Goal: Transaction & Acquisition: Purchase product/service

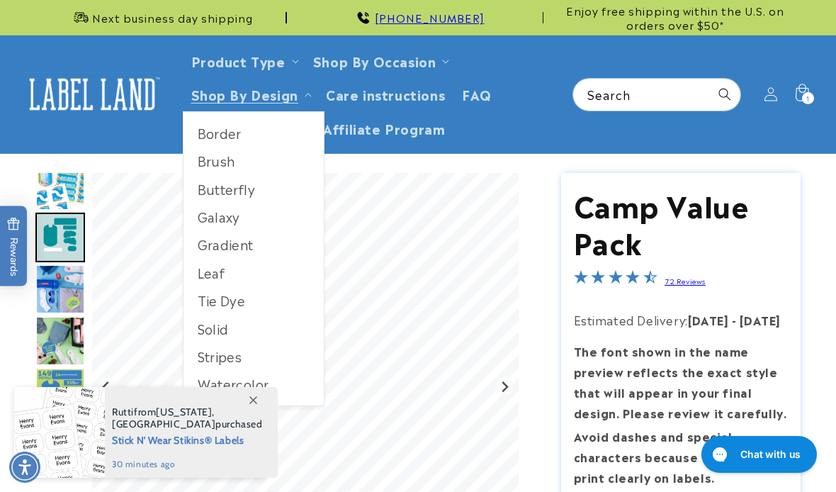
click at [282, 94] on link "Shop By Design" at bounding box center [244, 93] width 107 height 19
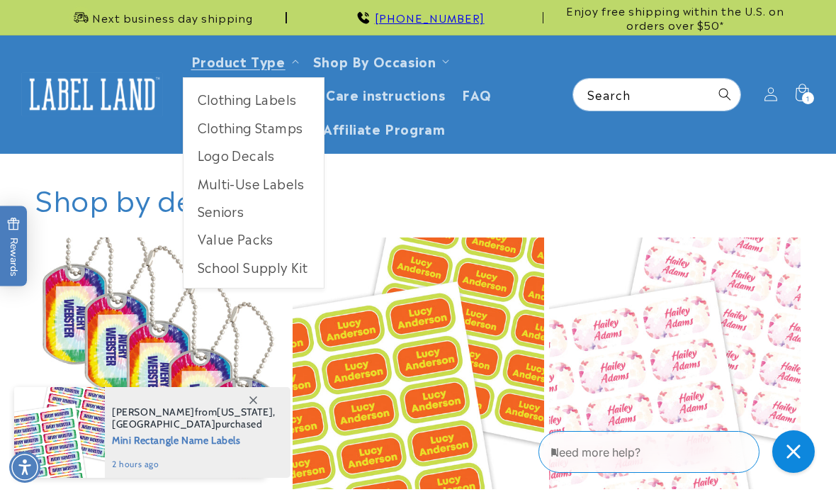
click at [247, 239] on link "Value Packs" at bounding box center [254, 239] width 140 height 28
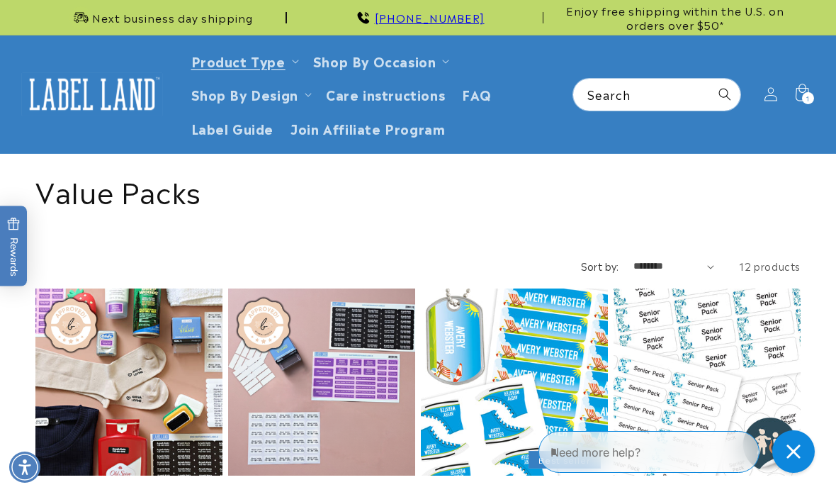
click at [807, 89] on icon at bounding box center [802, 94] width 31 height 31
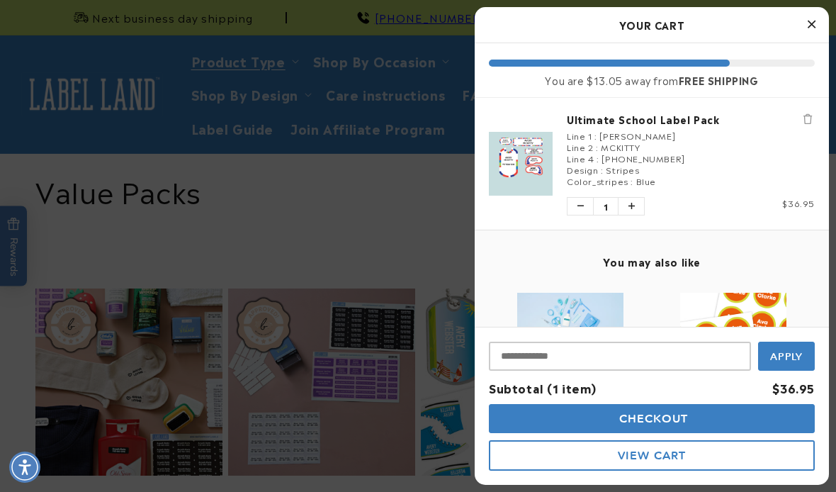
click at [811, 24] on icon "Close Cart" at bounding box center [812, 24] width 8 height 13
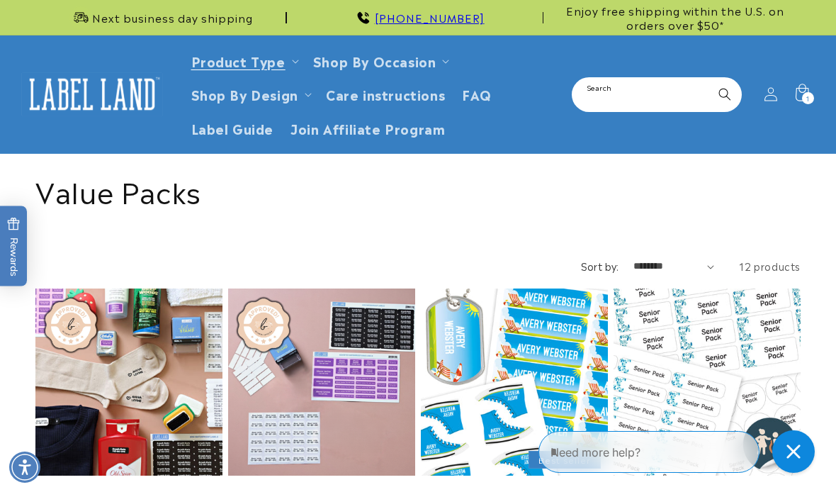
click at [632, 91] on input "Search" at bounding box center [656, 95] width 167 height 32
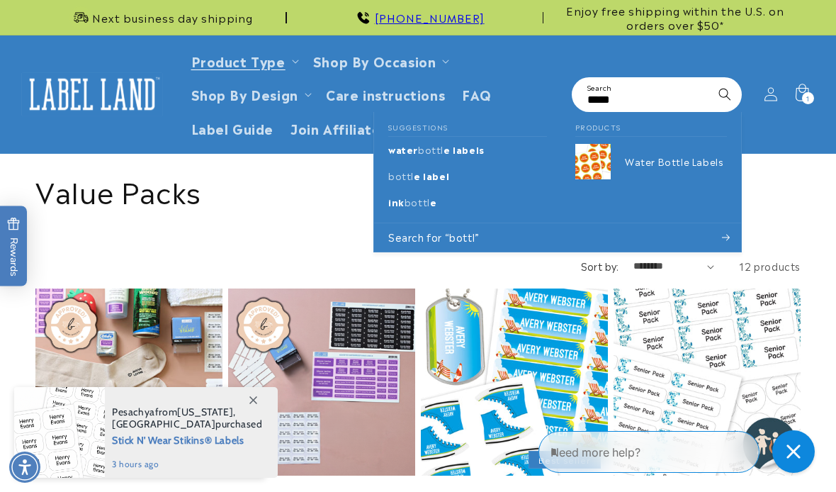
type input "*****"
click at [424, 174] on span "e label" at bounding box center [431, 175] width 35 height 13
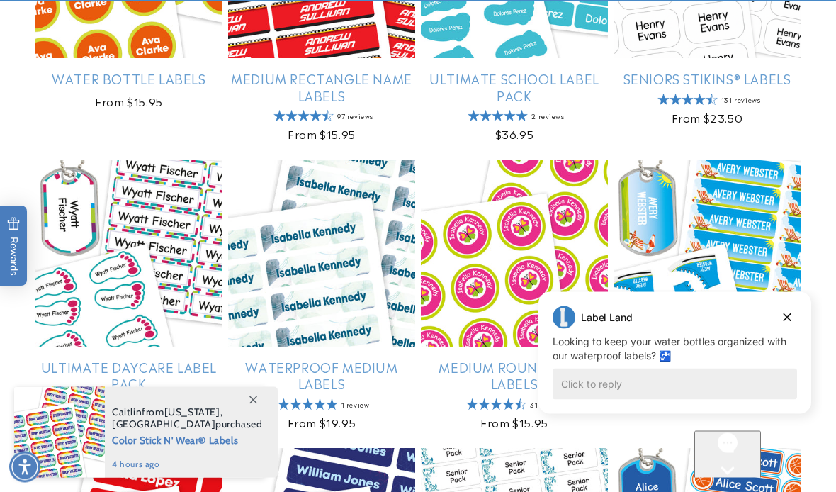
scroll to position [439, 0]
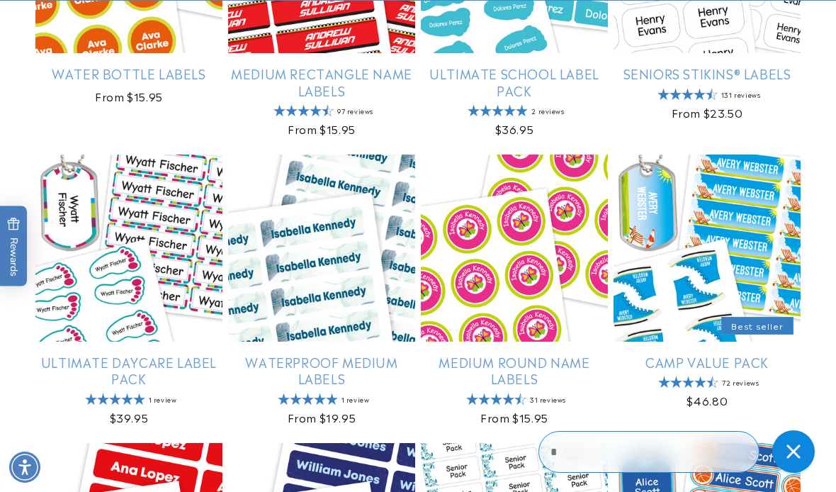
click at [786, 368] on link "Camp Value Pack" at bounding box center [707, 362] width 187 height 16
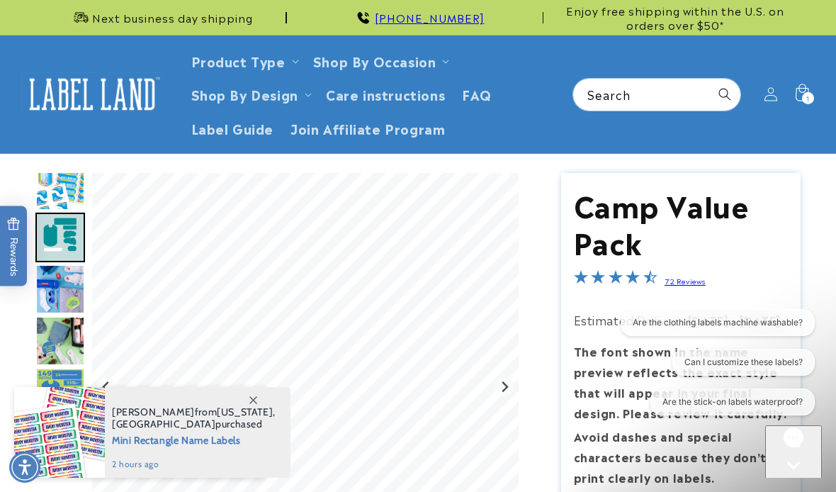
click at [803, 93] on div "1 1 item" at bounding box center [808, 98] width 12 height 12
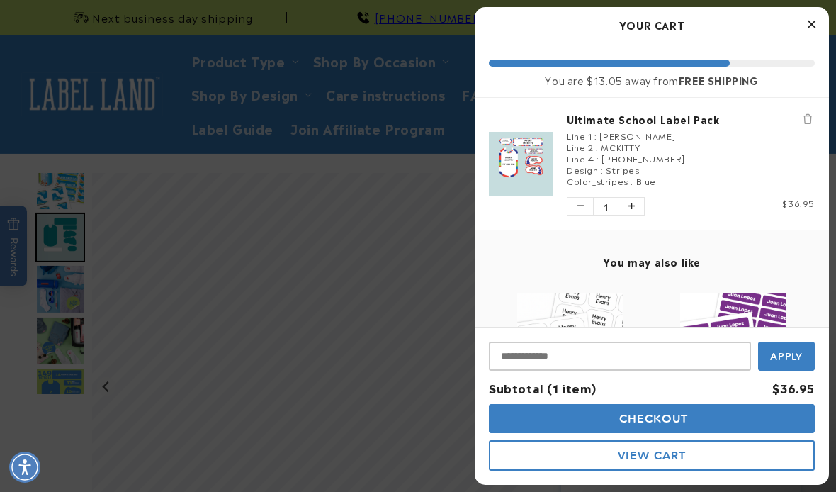
click at [609, 123] on link "Ultimate School Label Pack" at bounding box center [691, 119] width 248 height 14
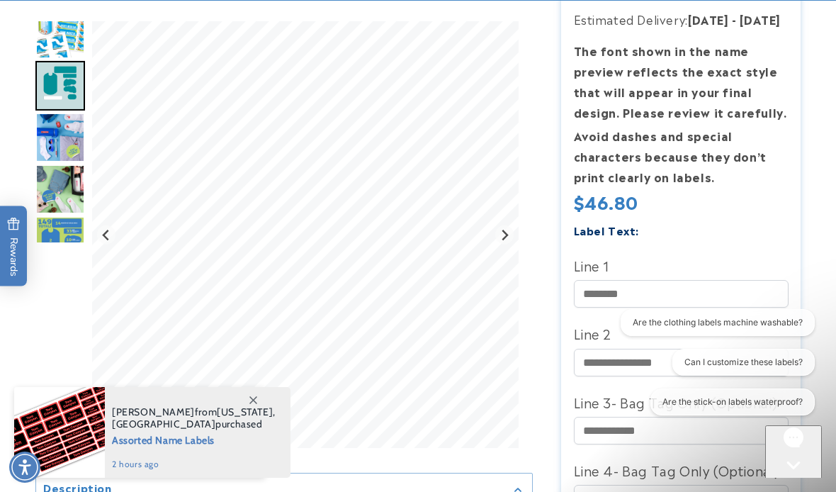
scroll to position [302, 0]
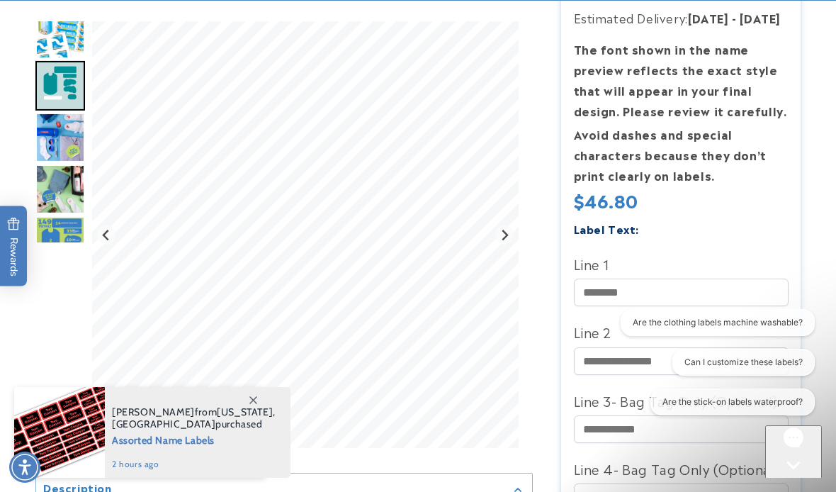
click at [70, 88] on img "Go to slide 2" at bounding box center [60, 86] width 50 height 50
click at [67, 144] on img "Go to slide 3" at bounding box center [60, 138] width 50 height 50
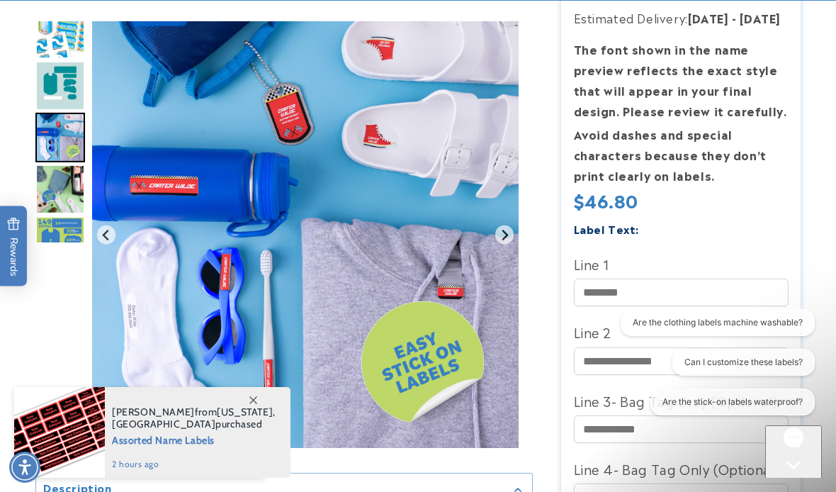
click at [70, 236] on img "Go to slide 5" at bounding box center [60, 241] width 50 height 50
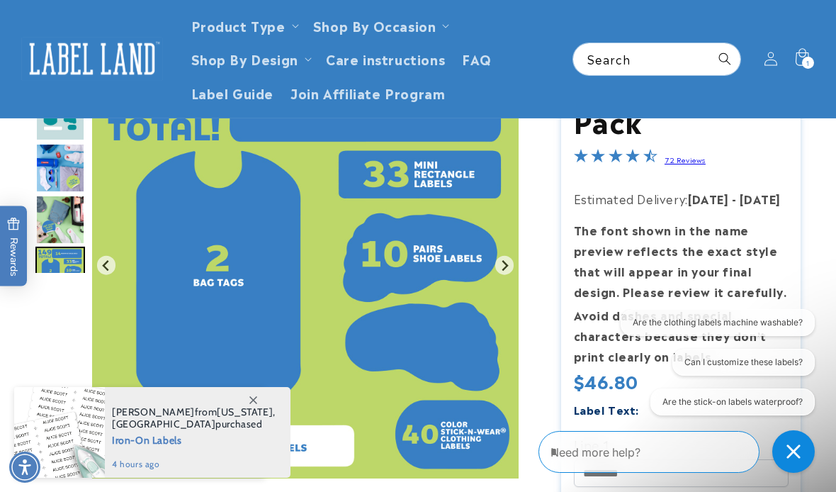
scroll to position [0, 0]
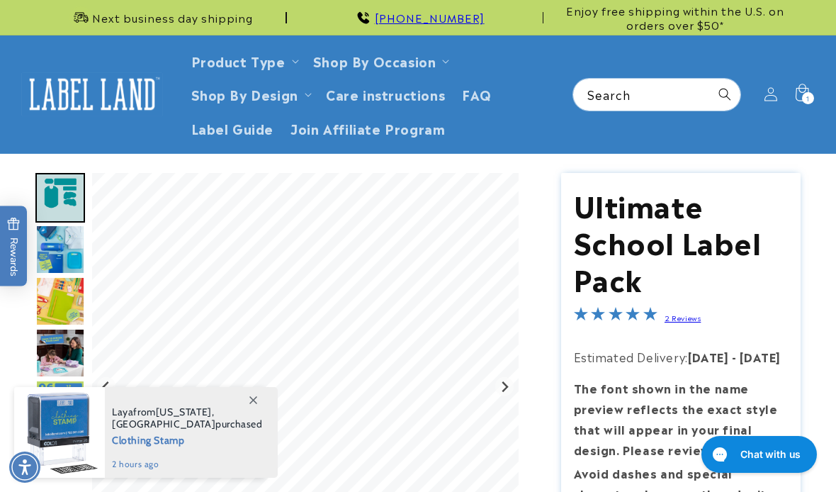
click at [813, 94] on div "1 1 item" at bounding box center [808, 98] width 12 height 12
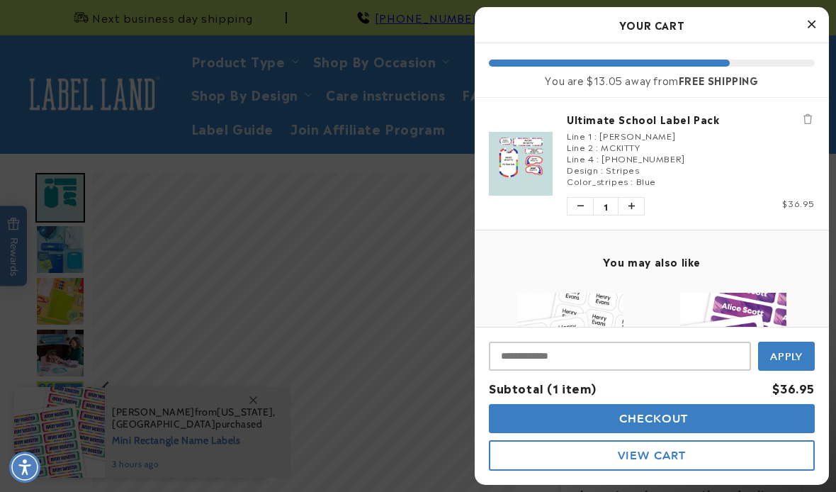
click at [819, 16] on button "Close Cart" at bounding box center [811, 24] width 21 height 21
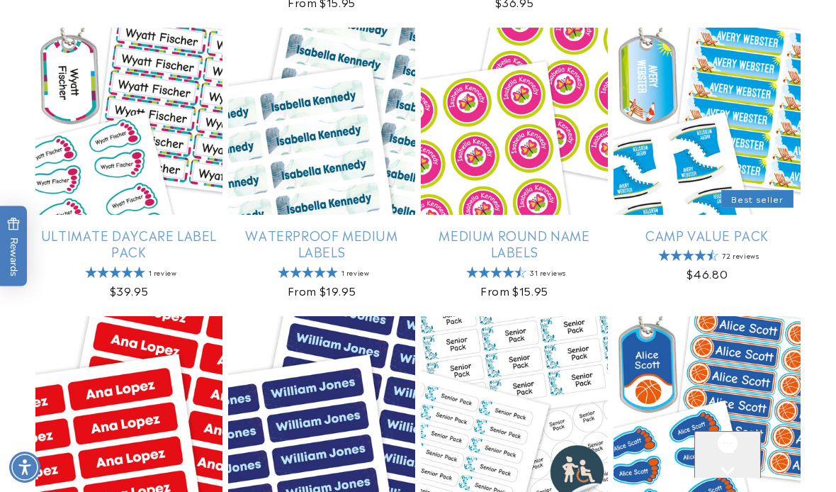
scroll to position [570, 0]
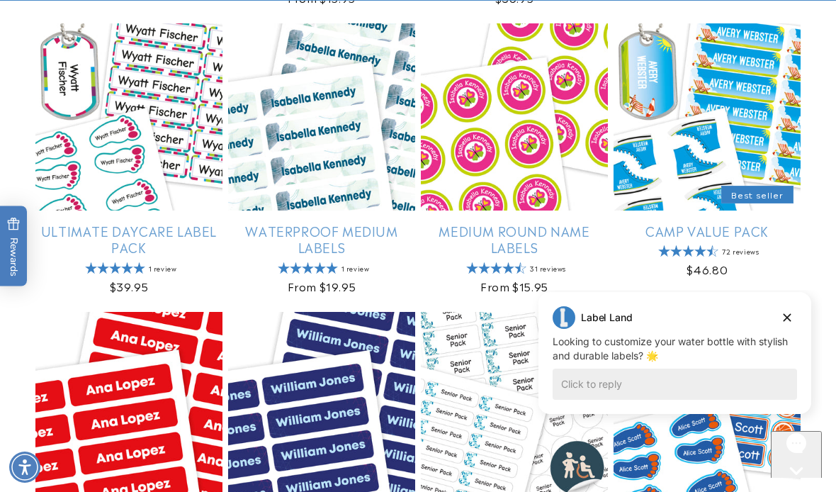
click at [135, 230] on link "Ultimate Daycare Label Pack" at bounding box center [128, 239] width 187 height 33
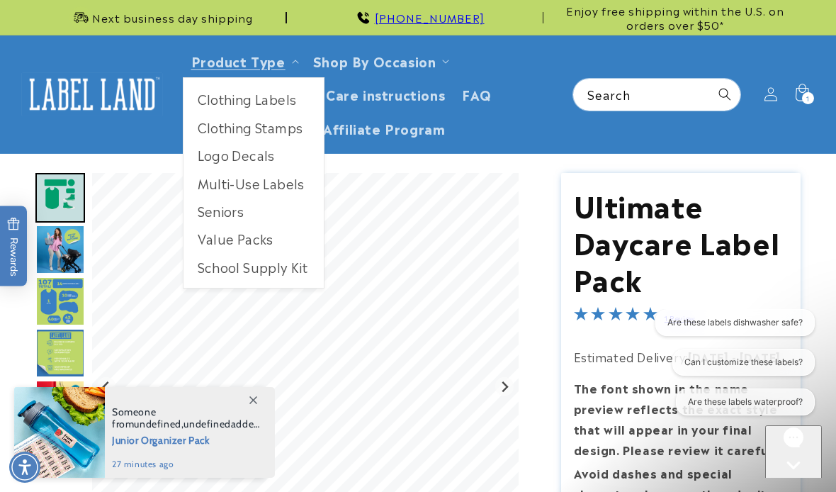
click at [233, 154] on link "Logo Decals" at bounding box center [254, 155] width 140 height 28
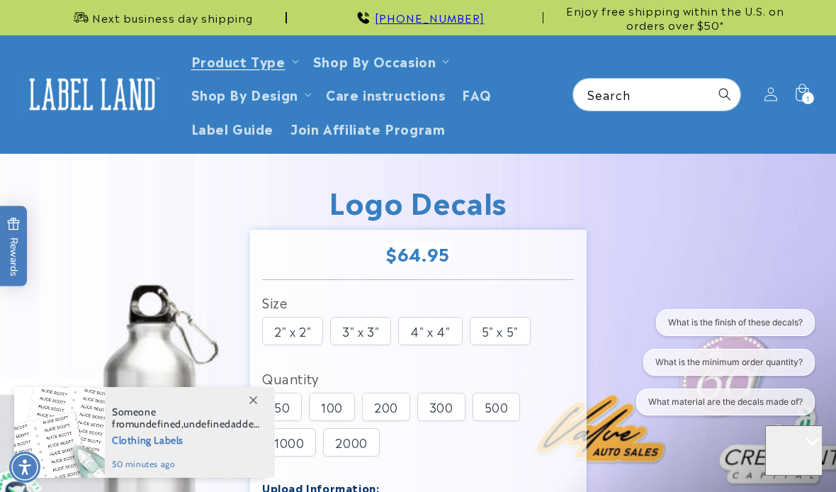
click at [294, 64] on summary "Product Type" at bounding box center [244, 60] width 122 height 33
click at [299, 64] on summary "Product Type" at bounding box center [244, 60] width 122 height 33
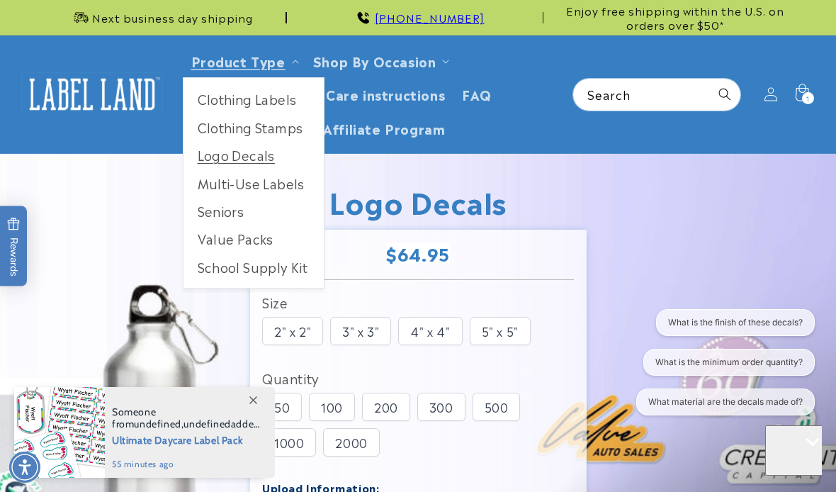
click at [624, 182] on img at bounding box center [418, 479] width 836 height 651
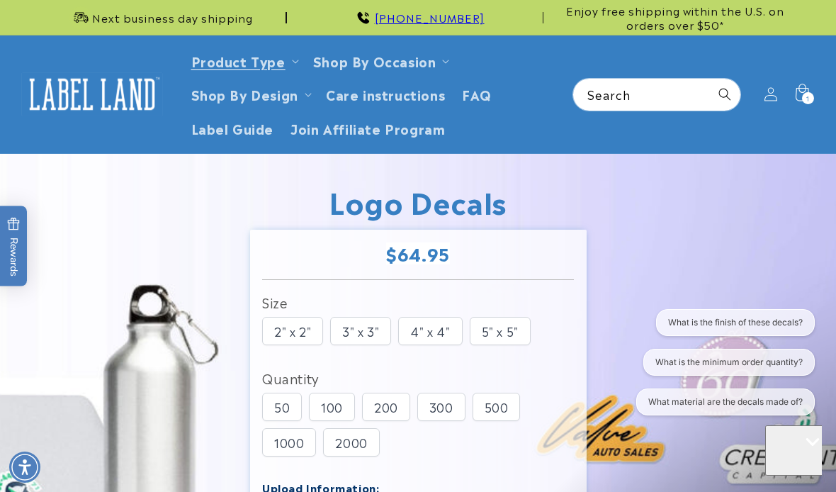
click at [806, 93] on span "1" at bounding box center [808, 98] width 4 height 12
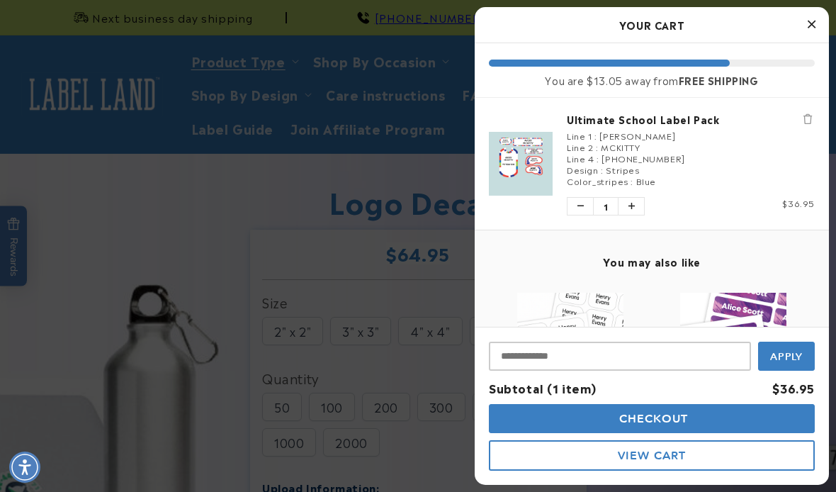
click at [174, 200] on div at bounding box center [418, 246] width 836 height 492
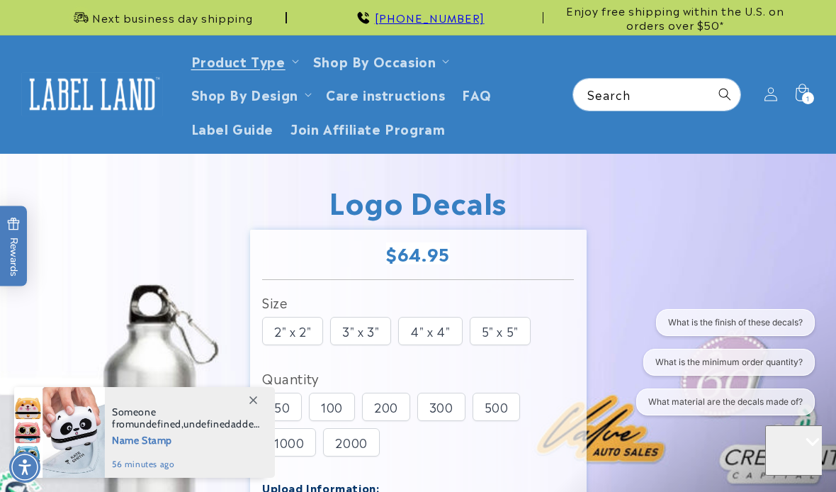
click at [534, 164] on div "Logo Decals Logo Decals Regular price $64.95 Regular price Sale price $64.95 Un…" at bounding box center [418, 479] width 404 height 651
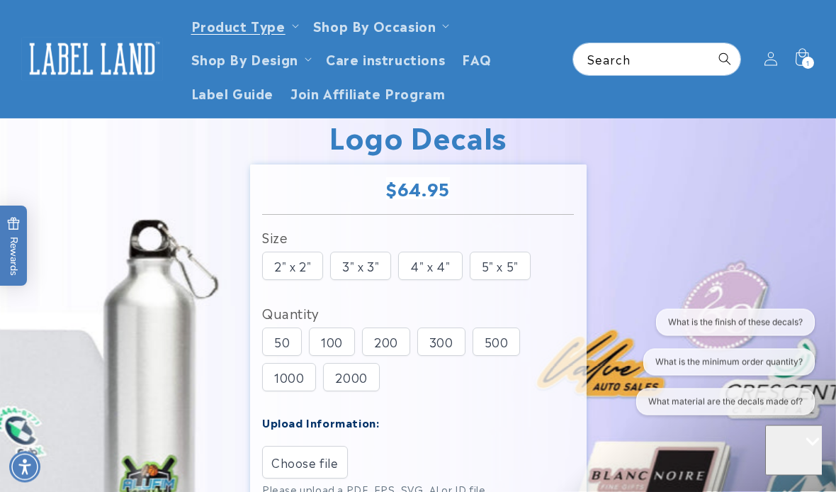
scroll to position [64, 0]
click at [439, 22] on summary "Shop By Occasion" at bounding box center [380, 25] width 151 height 33
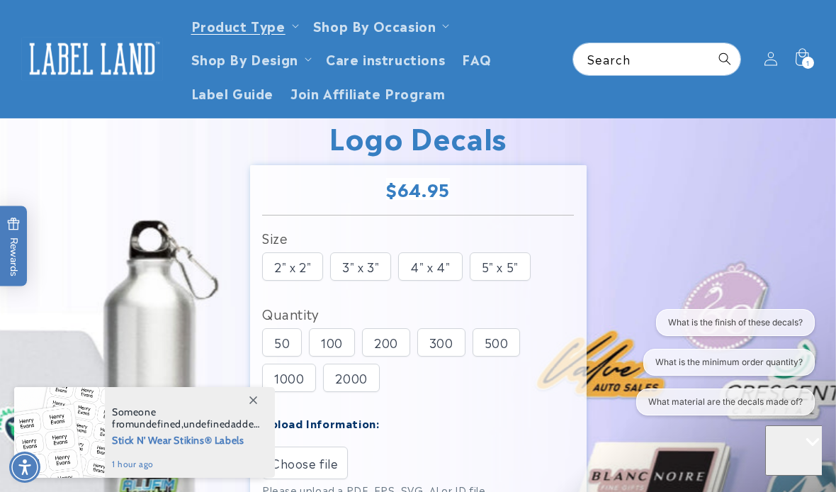
click at [448, 33] on summary "Shop By Occasion" at bounding box center [380, 25] width 151 height 33
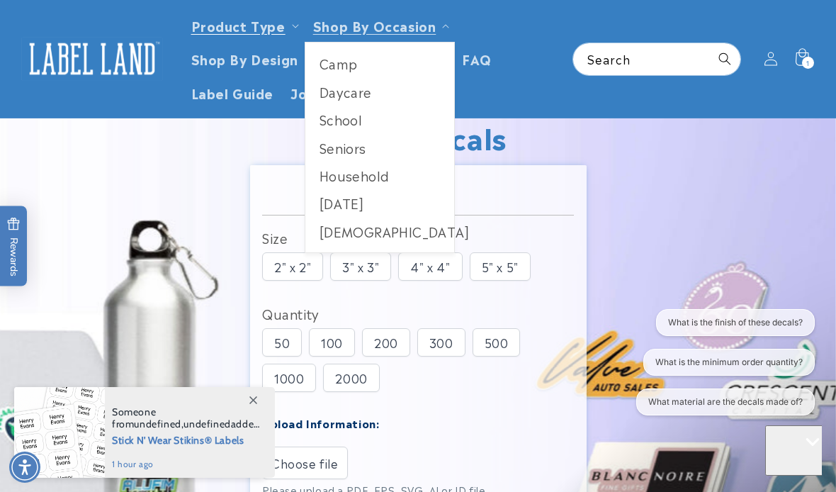
click at [352, 90] on link "Daycare" at bounding box center [380, 92] width 150 height 28
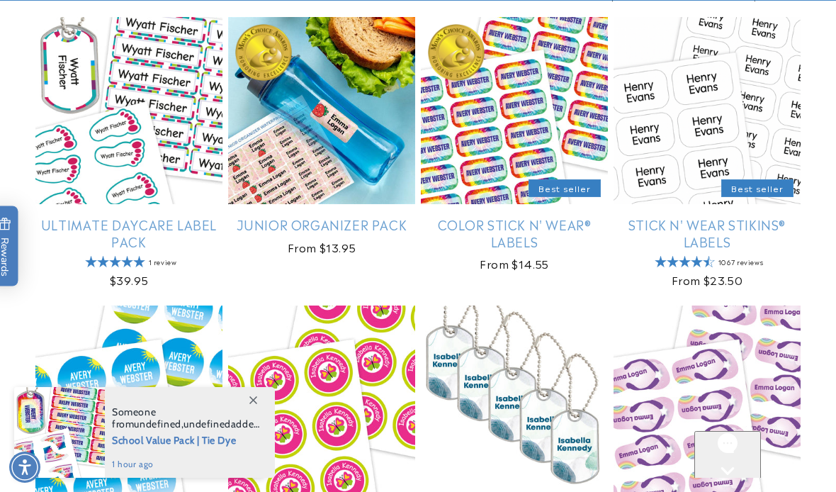
scroll to position [276, 0]
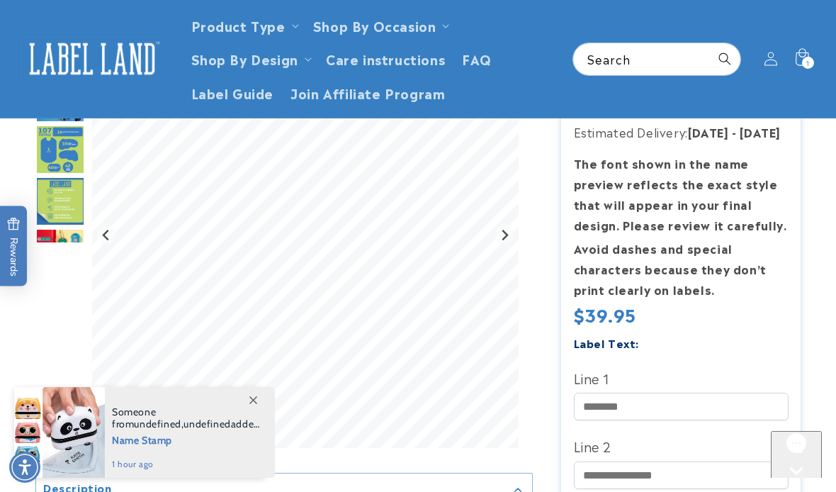
click at [73, 155] on img "Go to slide 4" at bounding box center [60, 150] width 50 height 50
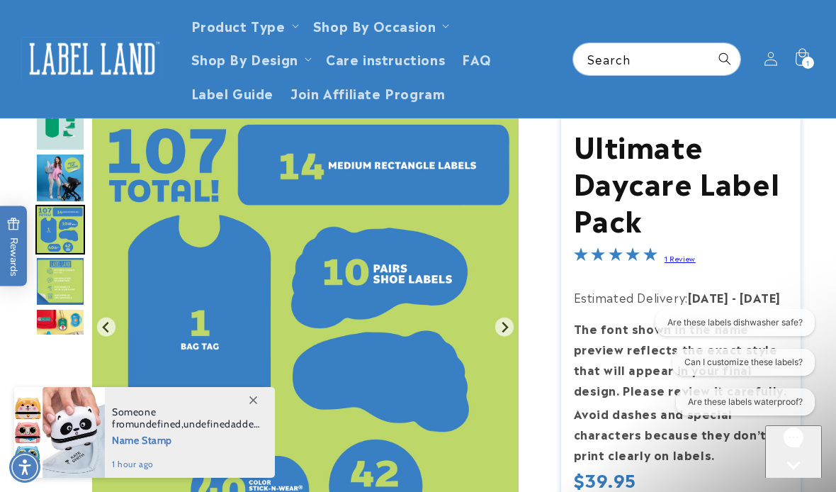
click at [807, 57] on span "1" at bounding box center [808, 63] width 4 height 12
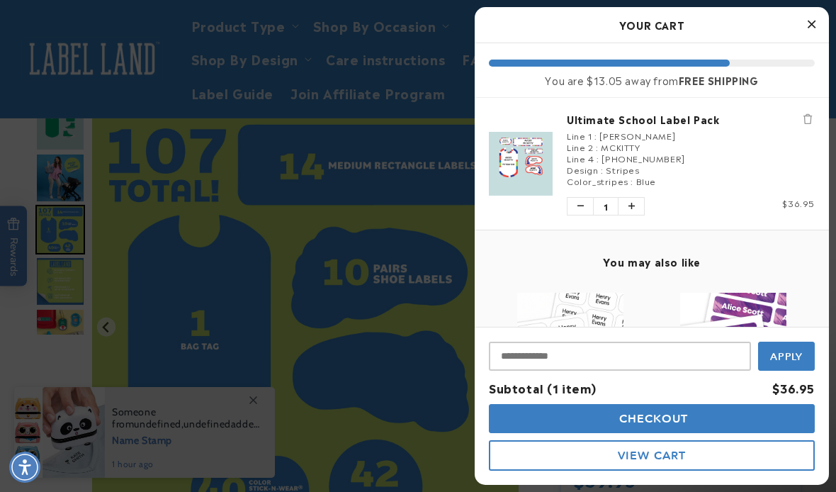
click at [641, 118] on link "Ultimate School Label Pack" at bounding box center [691, 119] width 248 height 14
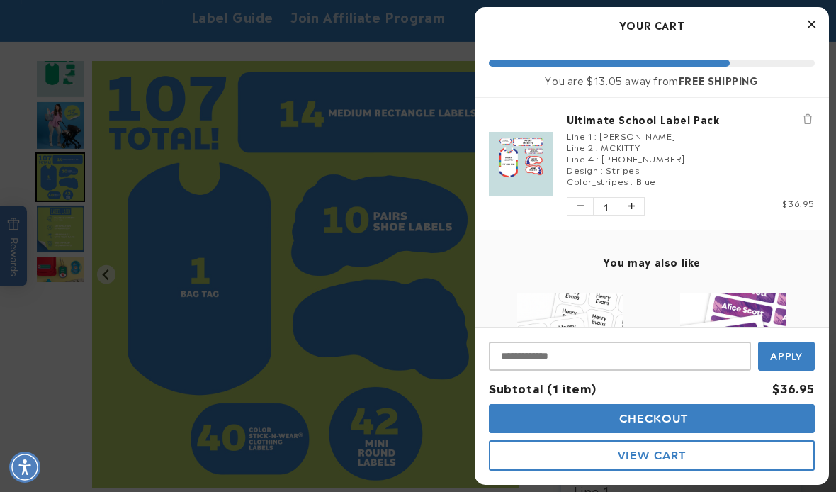
click at [811, 26] on icon "Close Cart" at bounding box center [812, 24] width 8 height 13
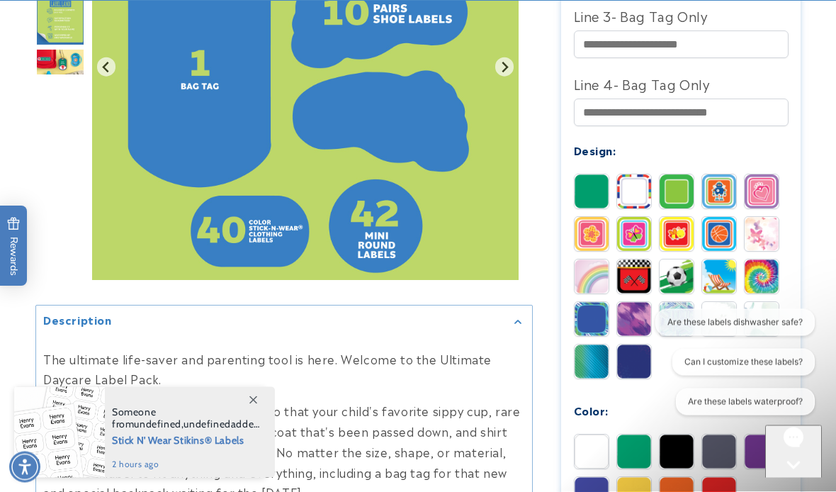
scroll to position [734, 0]
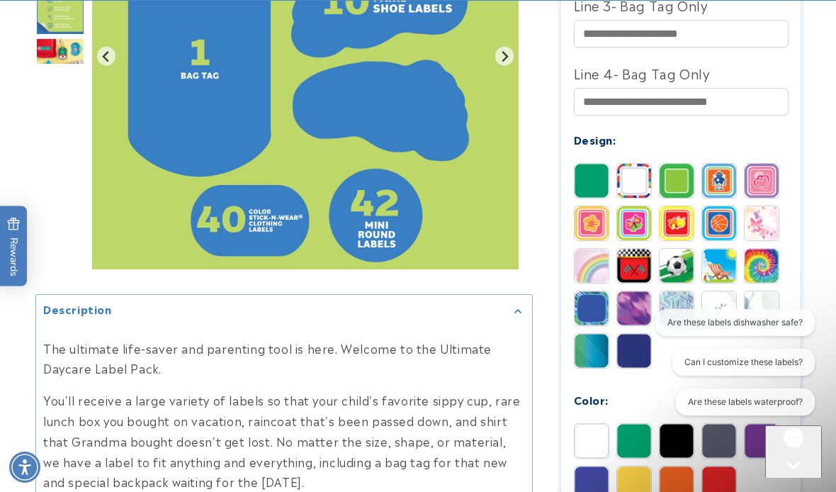
click at [680, 226] on img at bounding box center [677, 223] width 34 height 34
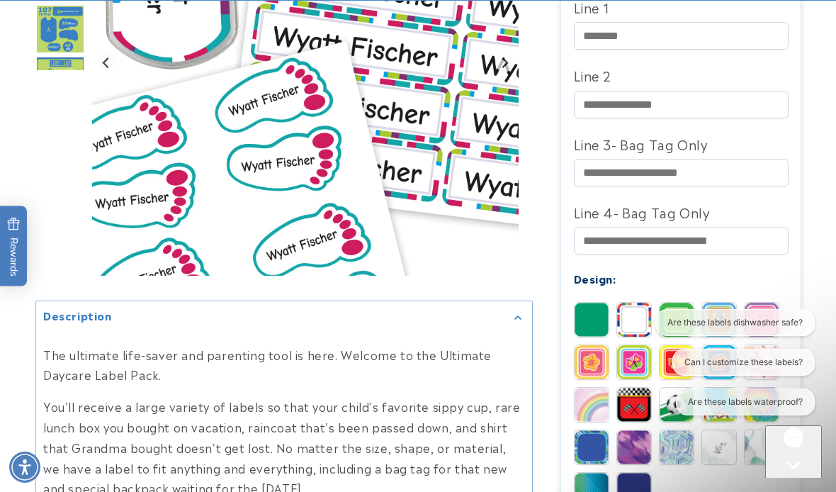
scroll to position [596, 0]
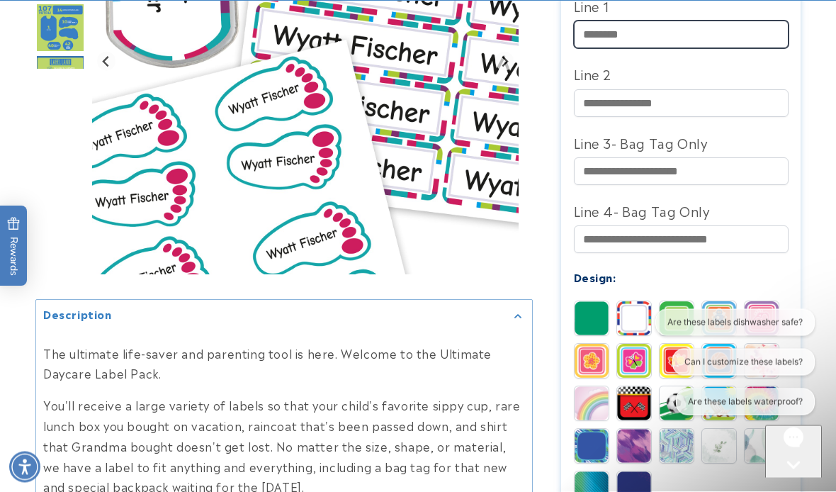
click at [606, 36] on input "Line 1" at bounding box center [681, 35] width 215 height 28
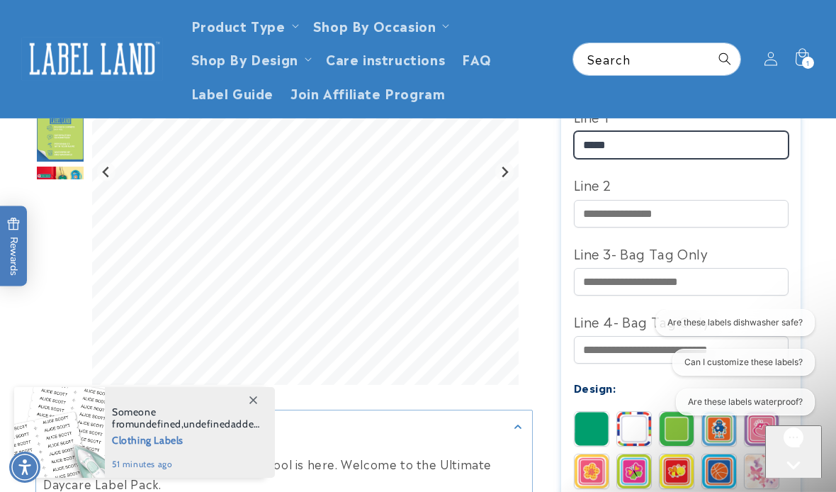
scroll to position [482, 0]
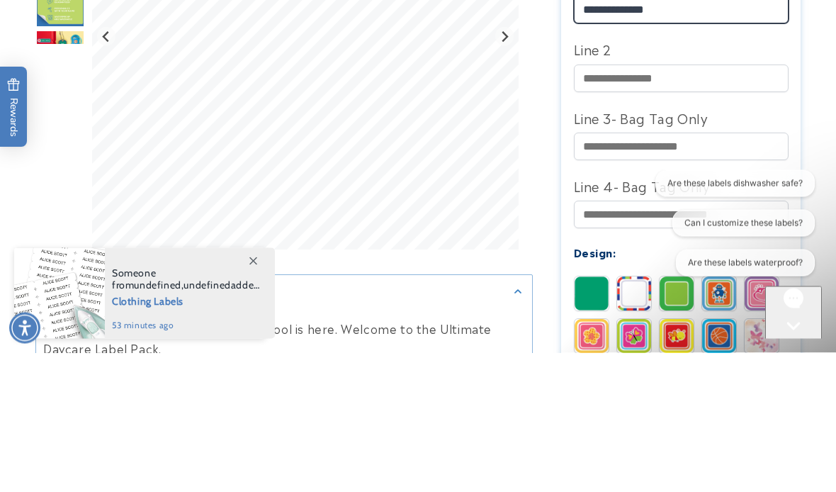
type input "**********"
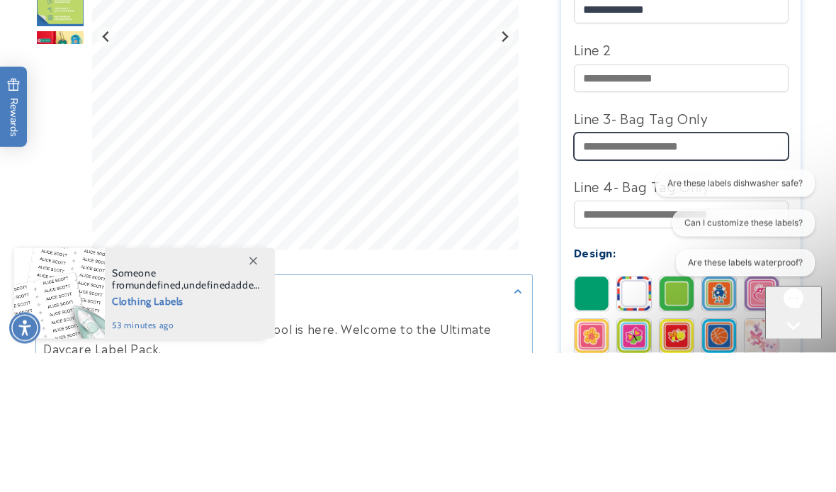
click at [582, 272] on input "Line 3- Bag Tag Only" at bounding box center [681, 286] width 215 height 28
type input "**********"
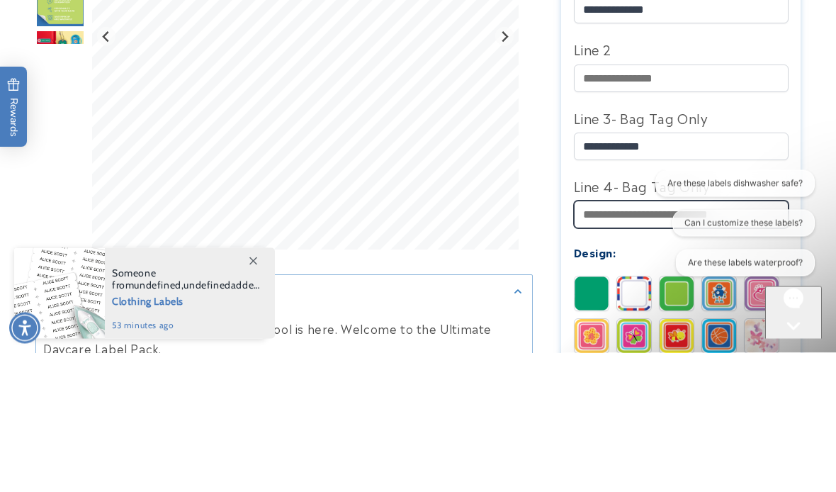
click at [587, 340] on input "Line 4- Bag Tag Only" at bounding box center [681, 354] width 215 height 28
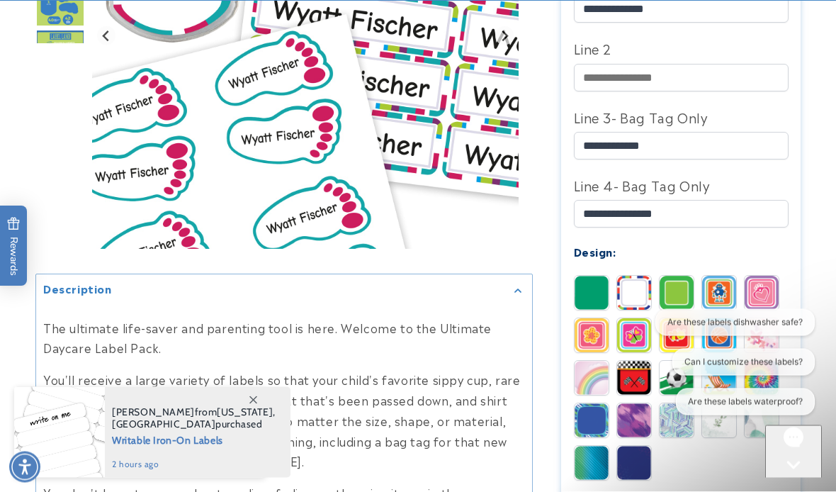
scroll to position [624, 0]
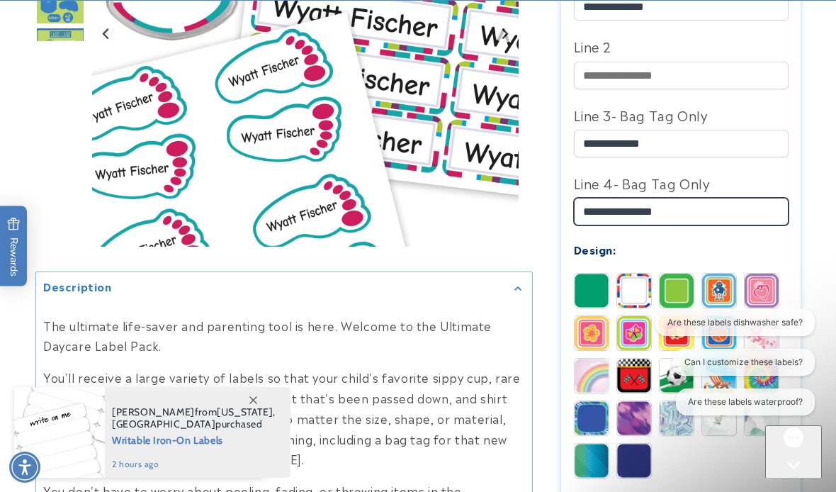
type input "**********"
click at [522, 291] on icon "Gallery Viewer" at bounding box center [517, 288] width 7 height 4
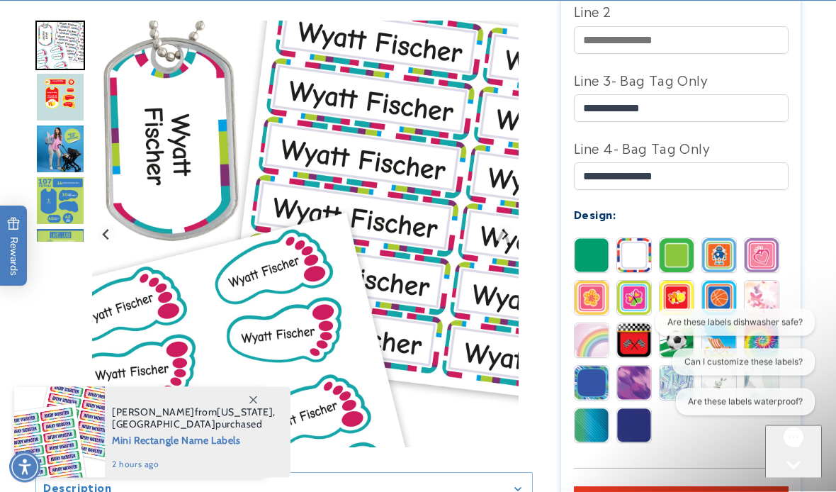
scroll to position [660, 0]
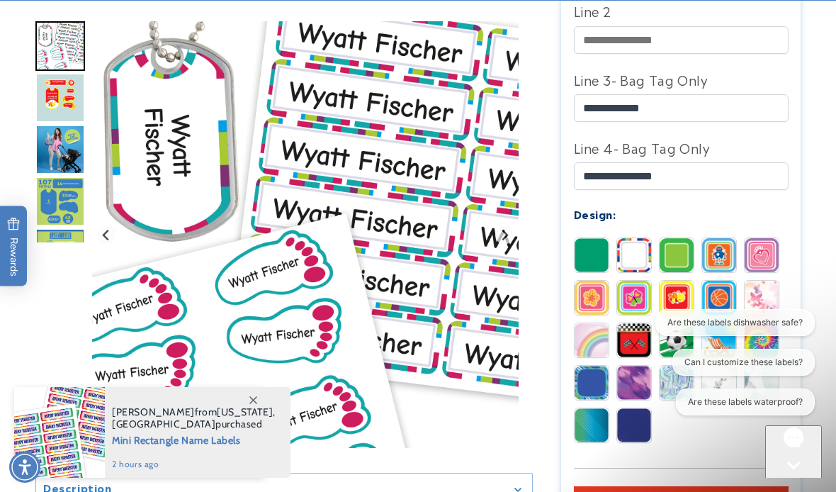
click at [683, 246] on img at bounding box center [677, 255] width 34 height 34
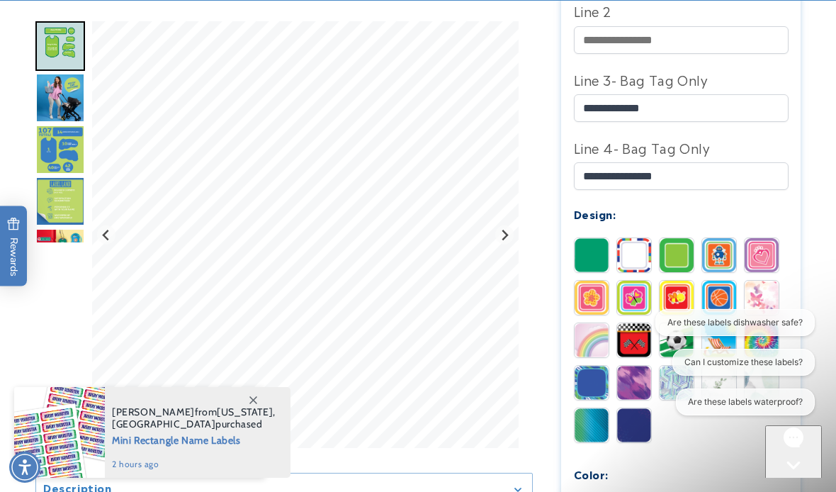
click at [723, 249] on img at bounding box center [719, 255] width 34 height 34
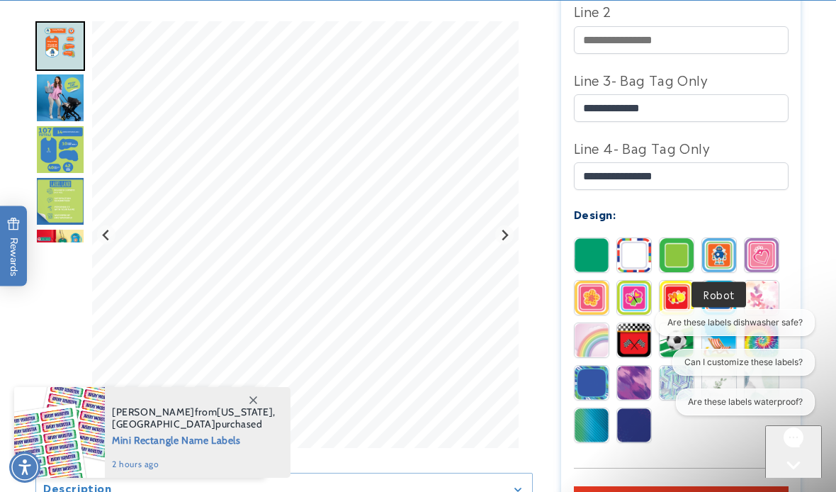
click at [775, 247] on img at bounding box center [762, 255] width 34 height 34
click at [594, 289] on img at bounding box center [592, 298] width 34 height 34
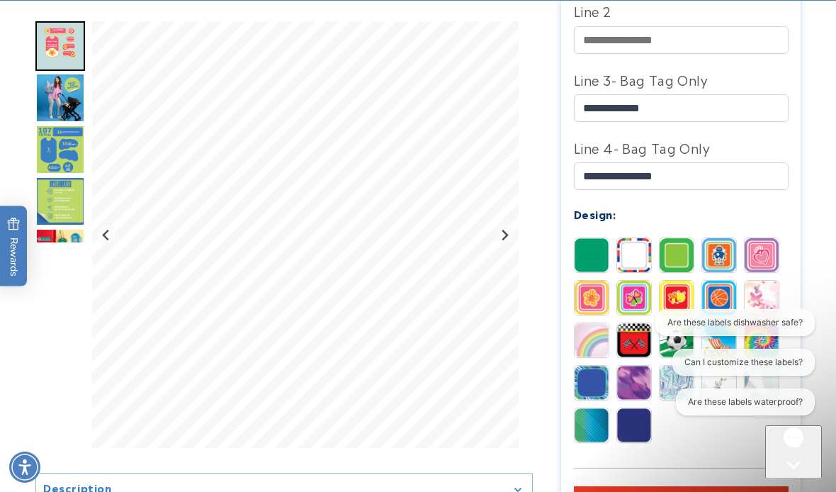
click at [641, 296] on img at bounding box center [634, 298] width 34 height 34
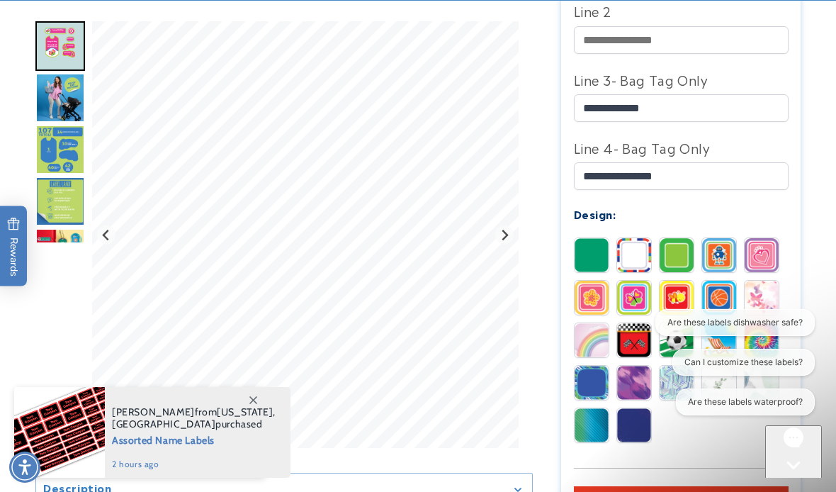
click at [685, 293] on img at bounding box center [677, 298] width 34 height 34
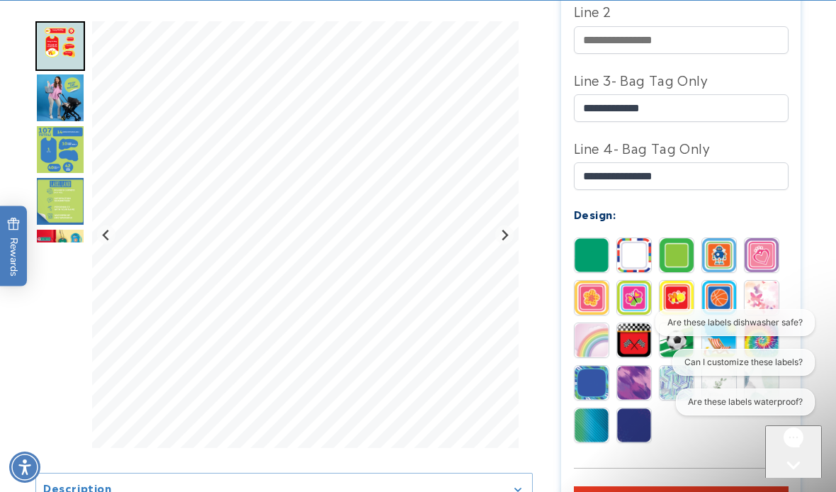
click at [724, 291] on img at bounding box center [719, 298] width 34 height 34
click at [770, 294] on img at bounding box center [762, 298] width 34 height 34
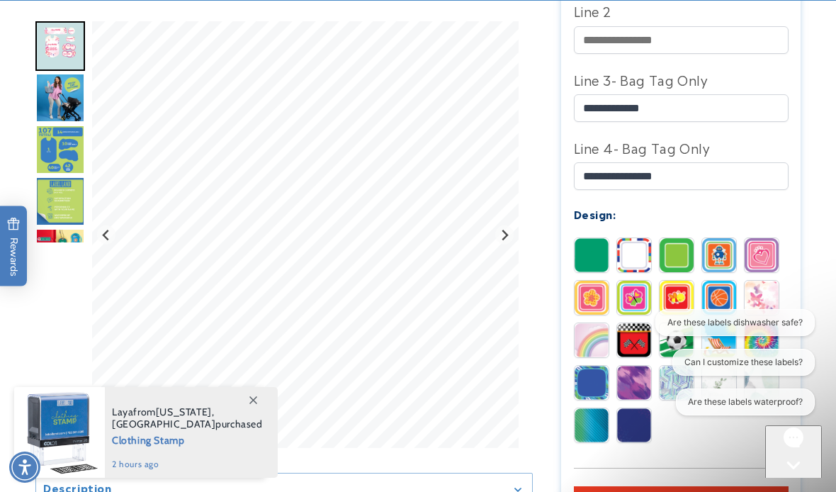
click at [598, 293] on img at bounding box center [592, 298] width 34 height 34
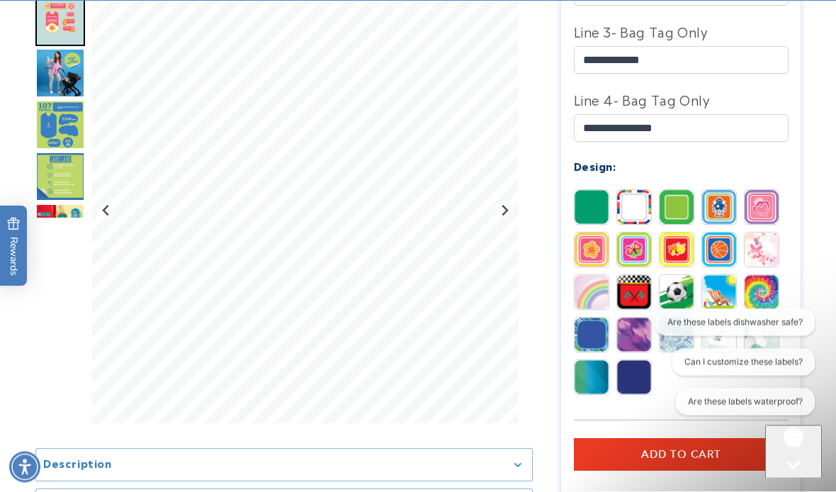
scroll to position [709, 0]
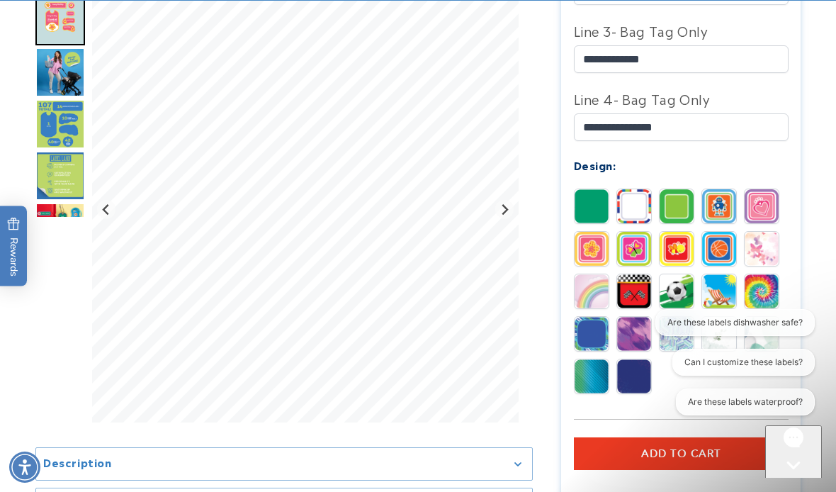
click at [592, 298] on img at bounding box center [592, 291] width 34 height 34
click at [641, 288] on img at bounding box center [634, 291] width 34 height 34
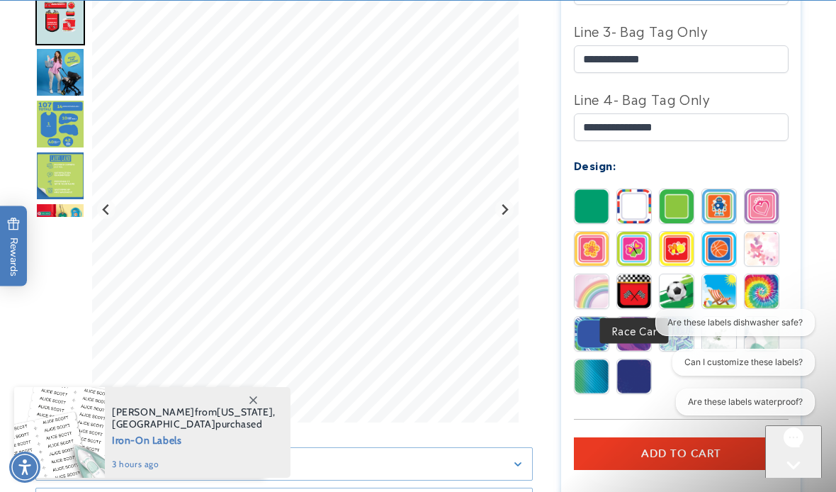
click at [679, 284] on img at bounding box center [677, 291] width 34 height 34
click at [721, 286] on img at bounding box center [719, 291] width 34 height 34
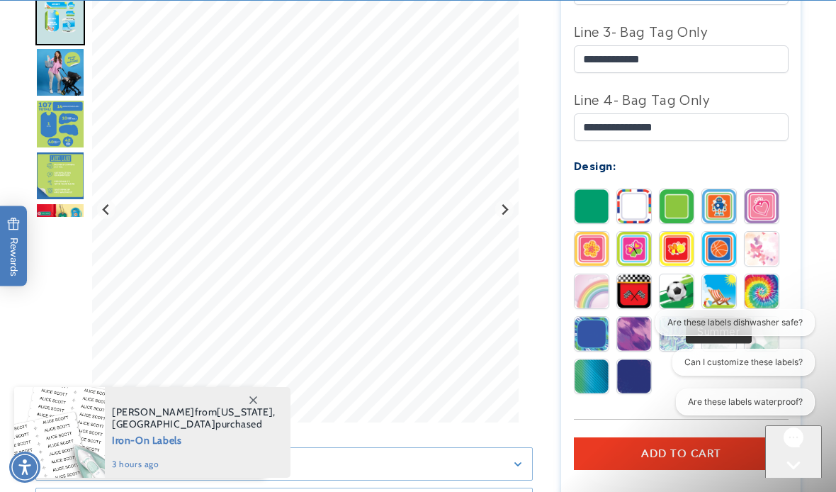
click at [762, 289] on img at bounding box center [762, 291] width 34 height 34
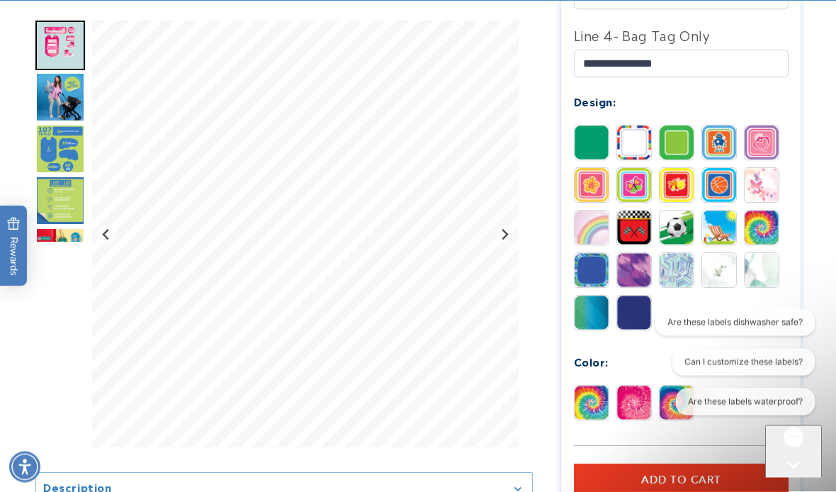
scroll to position [775, 0]
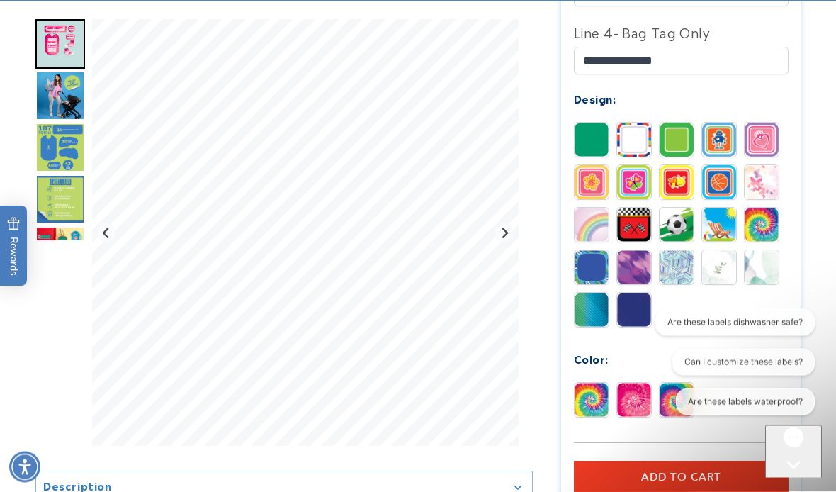
click at [591, 271] on img at bounding box center [592, 268] width 34 height 34
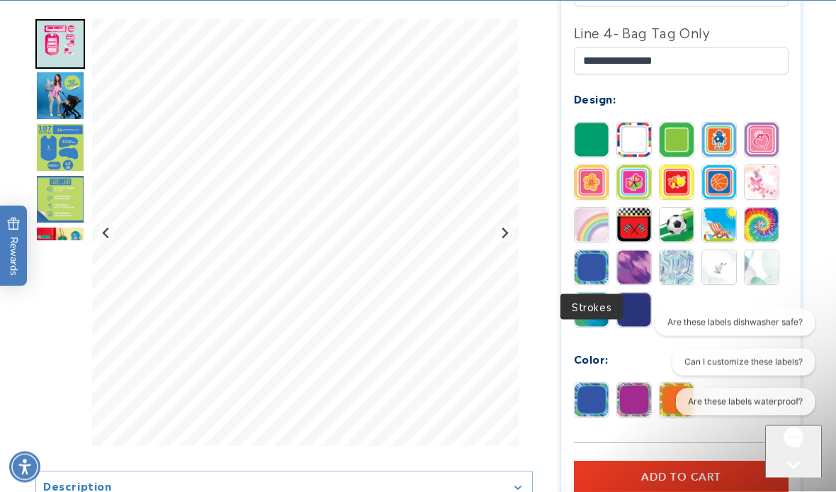
scroll to position [775, 0]
click at [641, 264] on img at bounding box center [634, 267] width 34 height 34
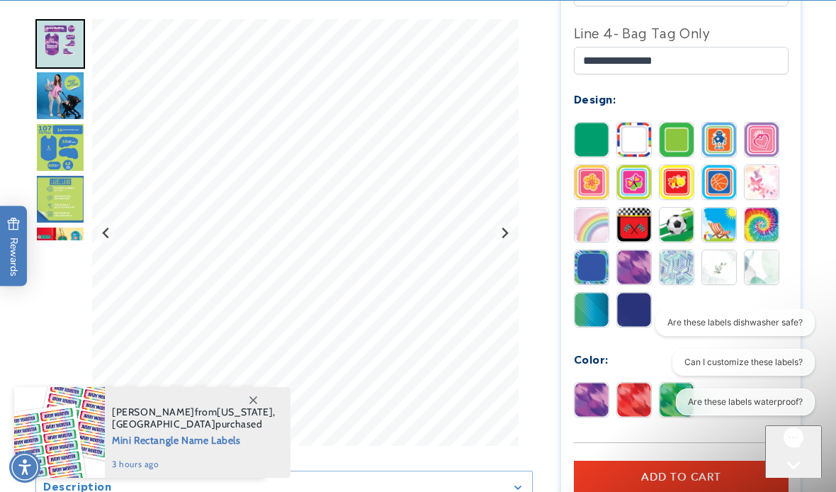
click at [680, 261] on img at bounding box center [677, 267] width 34 height 34
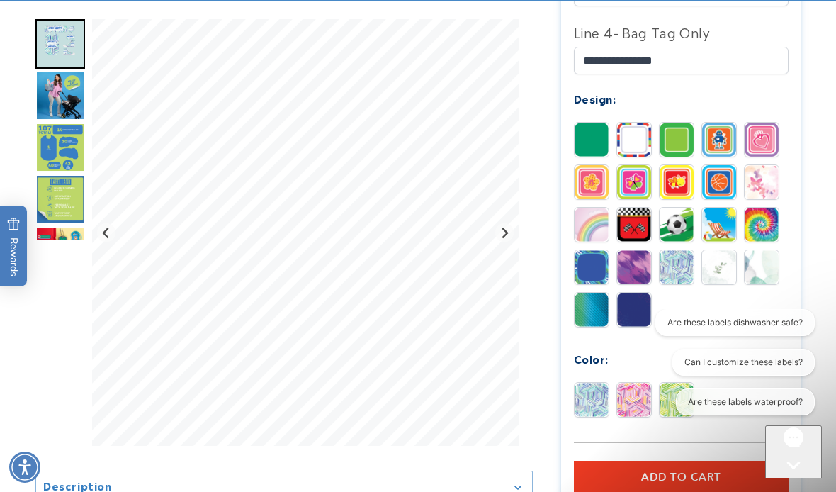
click at [726, 266] on img at bounding box center [719, 267] width 34 height 34
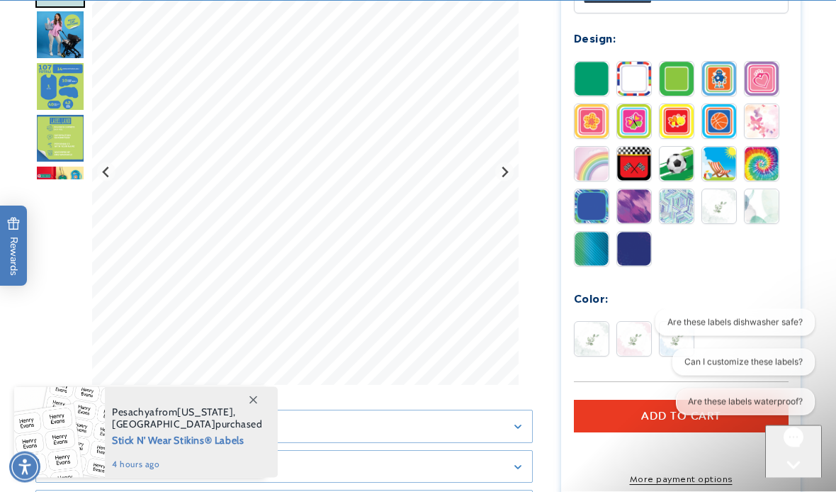
scroll to position [888, 0]
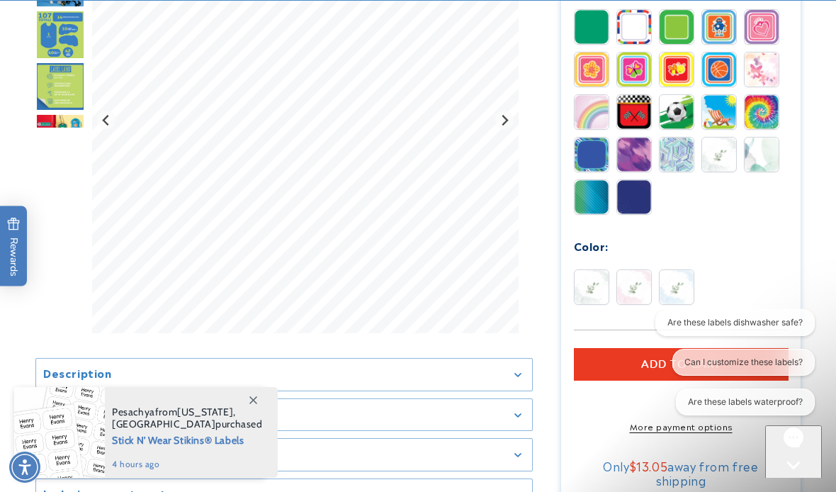
click at [647, 288] on img at bounding box center [634, 287] width 34 height 34
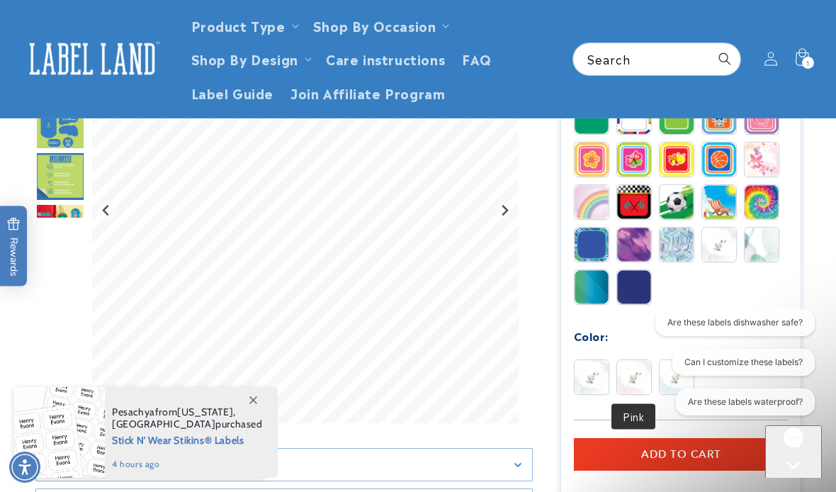
scroll to position [810, 0]
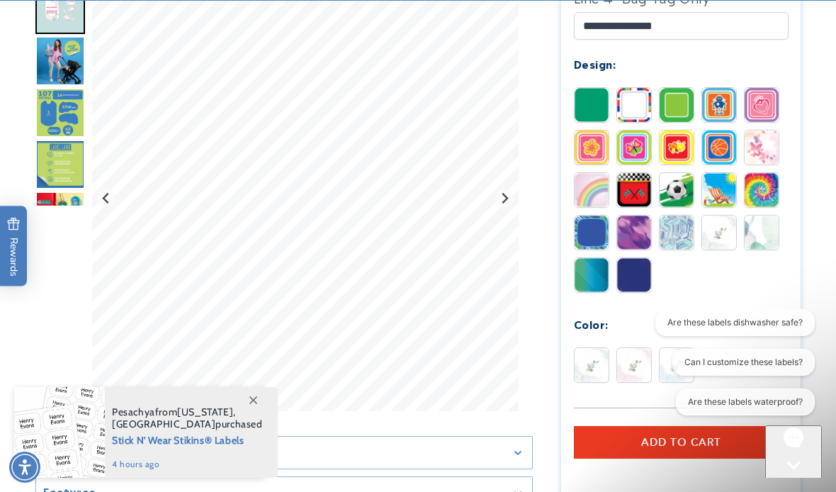
click at [769, 227] on img at bounding box center [762, 232] width 34 height 34
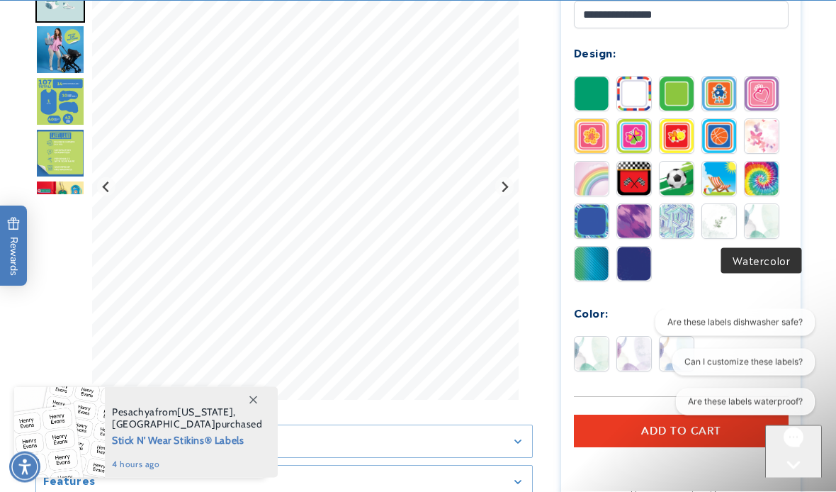
scroll to position [842, 0]
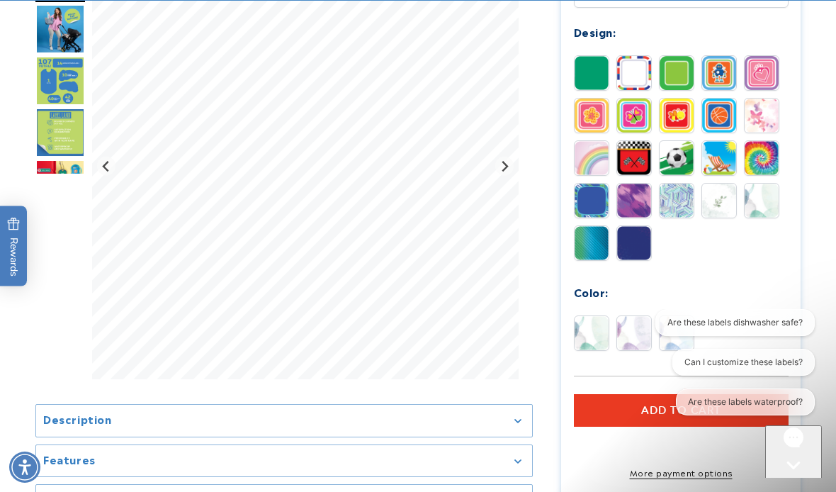
click at [593, 242] on img at bounding box center [592, 243] width 34 height 34
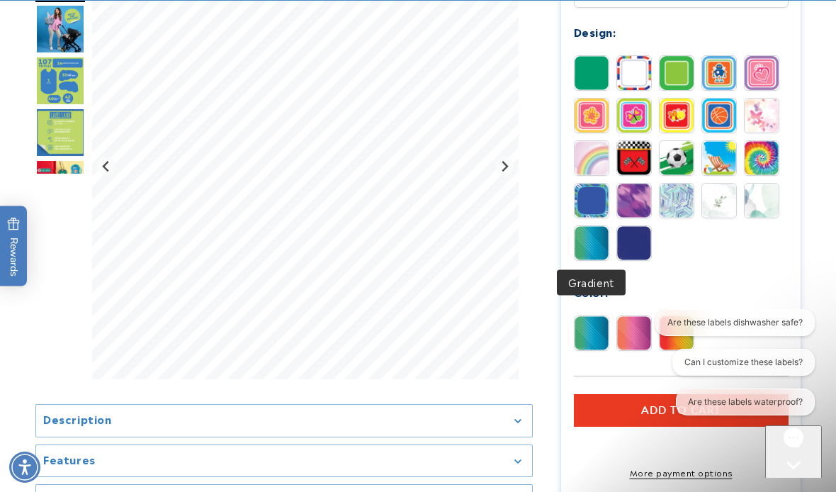
click at [687, 328] on img at bounding box center [677, 333] width 34 height 34
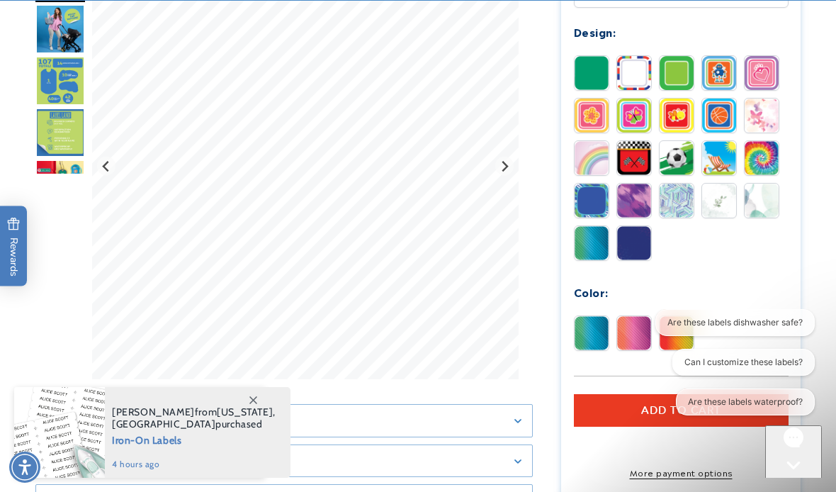
click at [642, 108] on img at bounding box center [634, 115] width 34 height 34
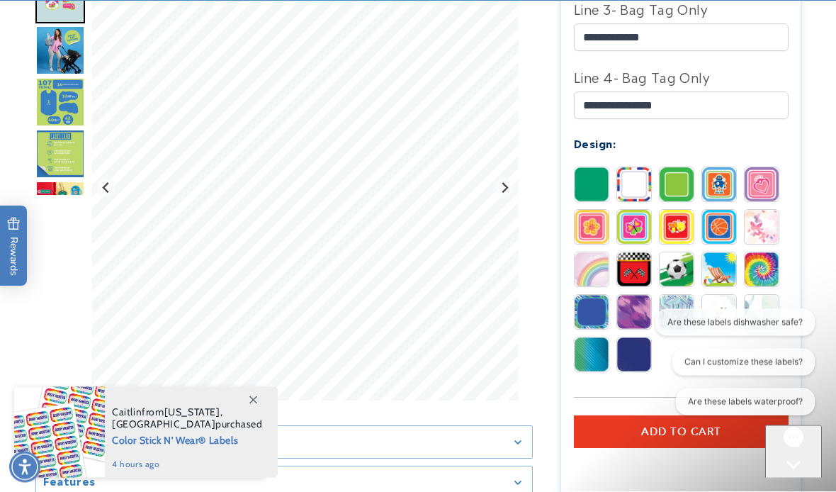
scroll to position [731, 0]
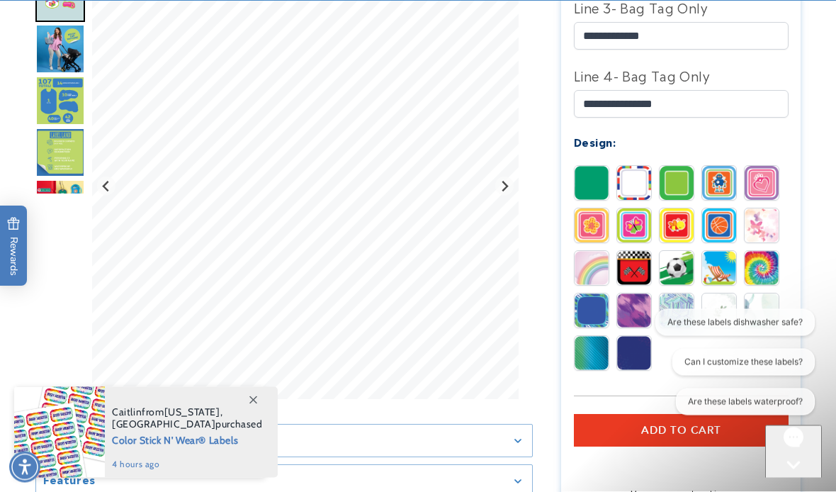
click at [682, 220] on img at bounding box center [677, 226] width 34 height 34
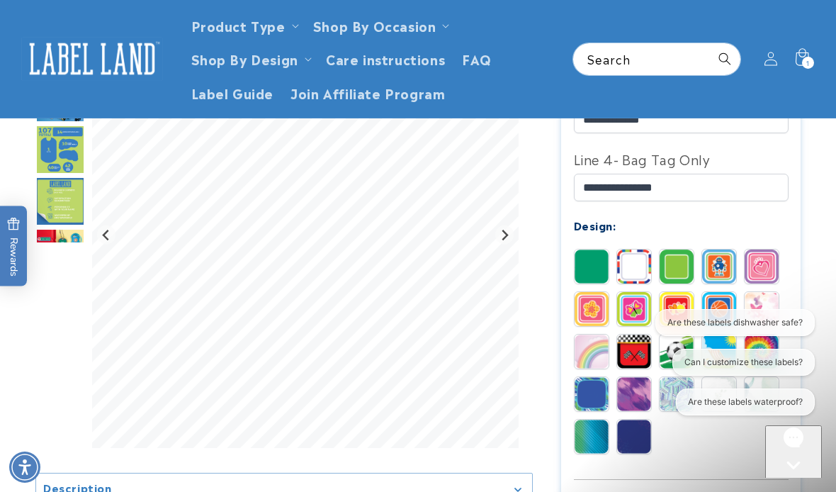
scroll to position [646, 0]
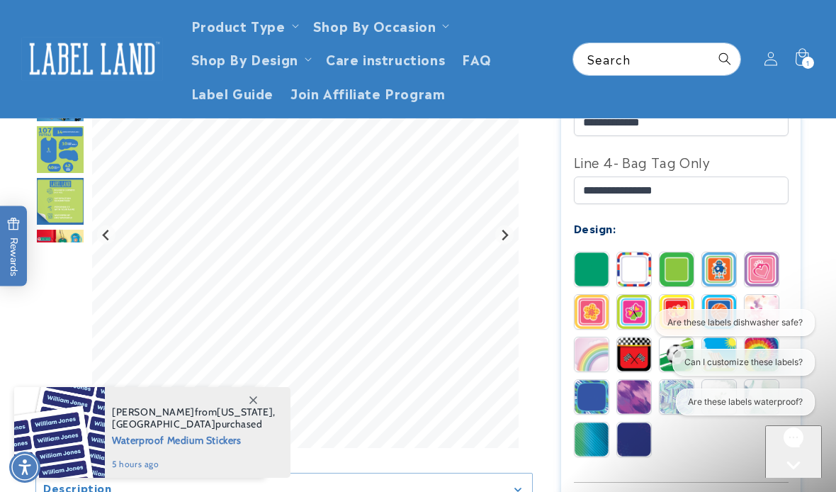
click at [640, 302] on img at bounding box center [634, 312] width 34 height 34
click at [597, 308] on img at bounding box center [592, 312] width 34 height 34
click at [640, 310] on img at bounding box center [634, 312] width 34 height 34
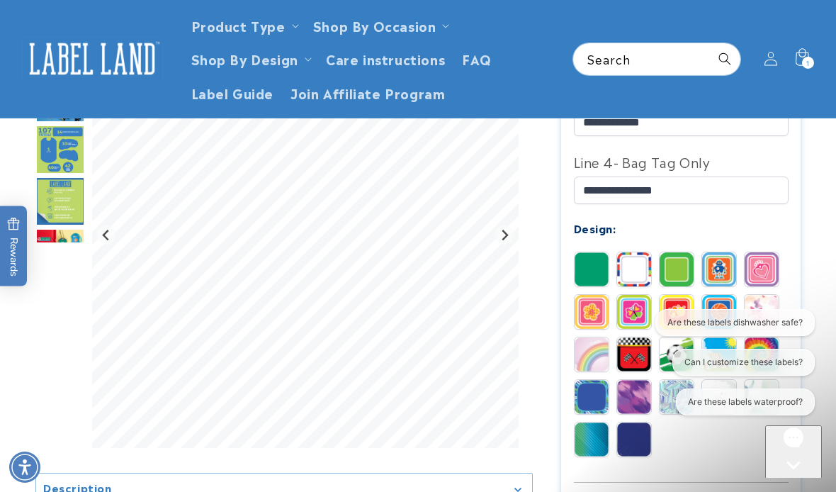
click at [681, 308] on img at bounding box center [677, 312] width 34 height 34
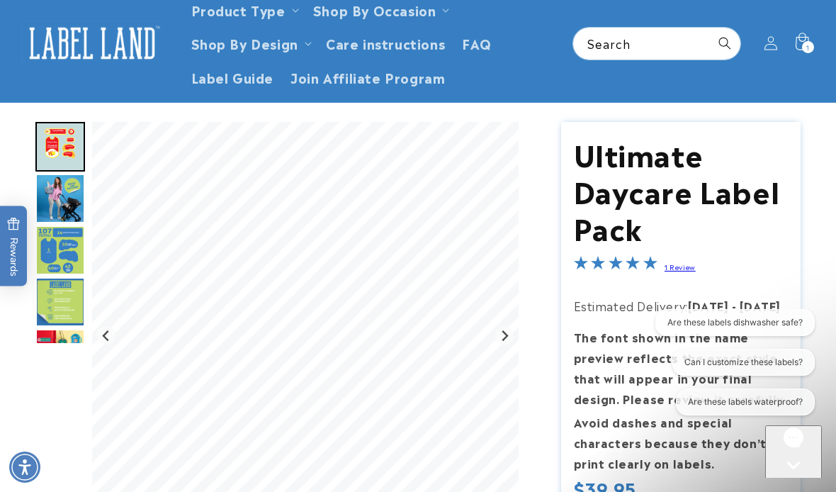
scroll to position [0, 0]
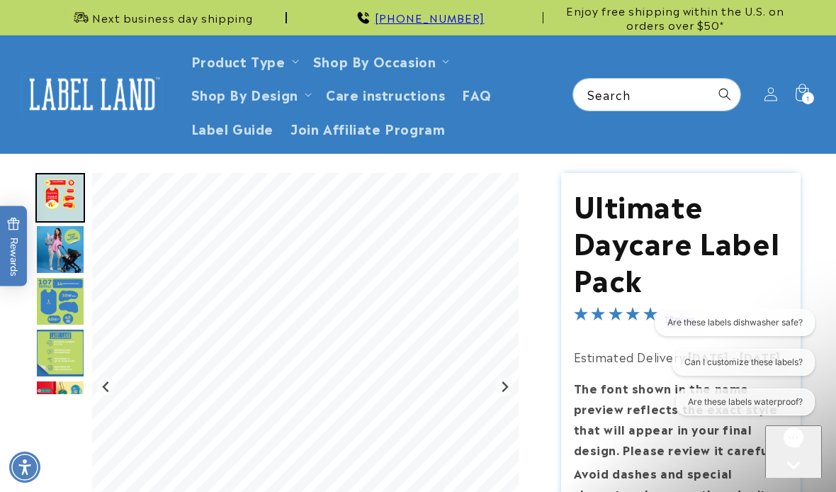
click at [69, 293] on img "Go to slide 4" at bounding box center [60, 301] width 50 height 50
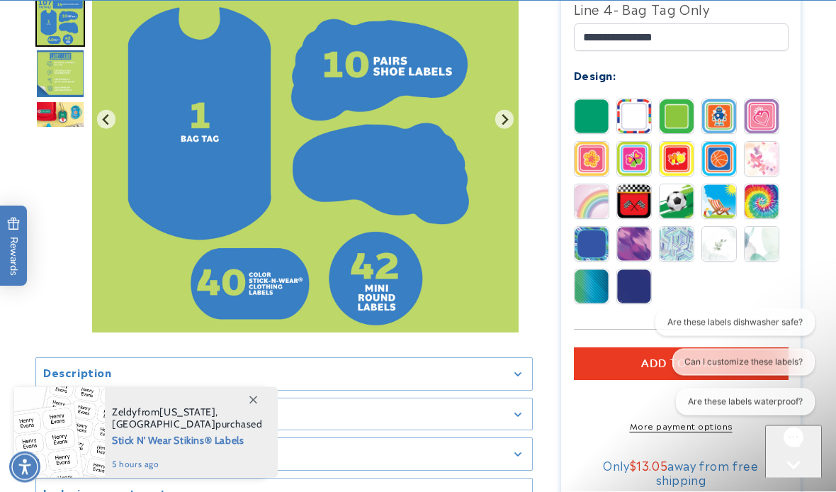
scroll to position [799, 0]
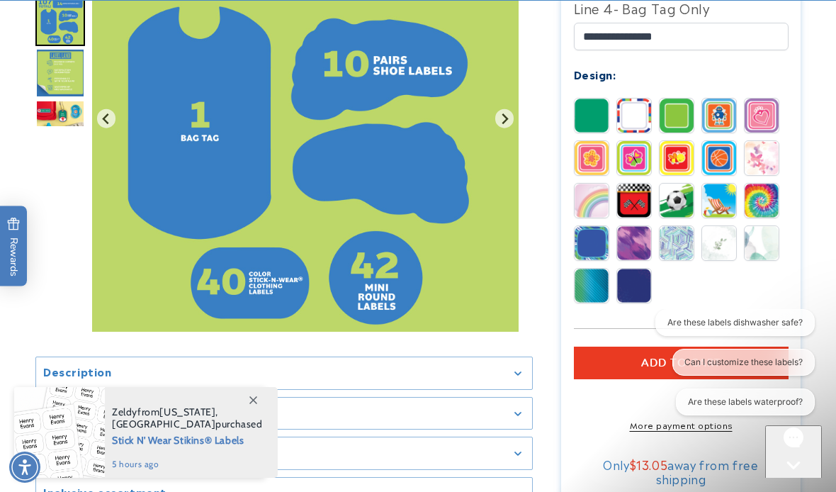
click at [682, 162] on img at bounding box center [677, 158] width 34 height 34
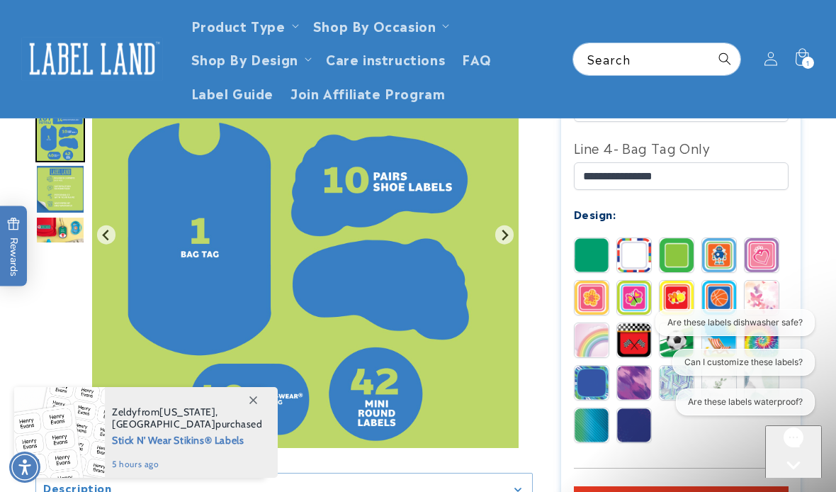
scroll to position [659, 0]
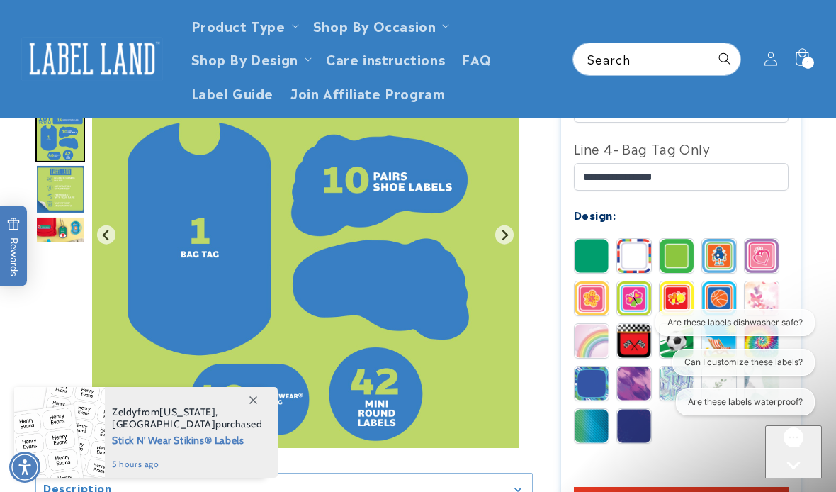
click at [685, 295] on img at bounding box center [677, 298] width 34 height 34
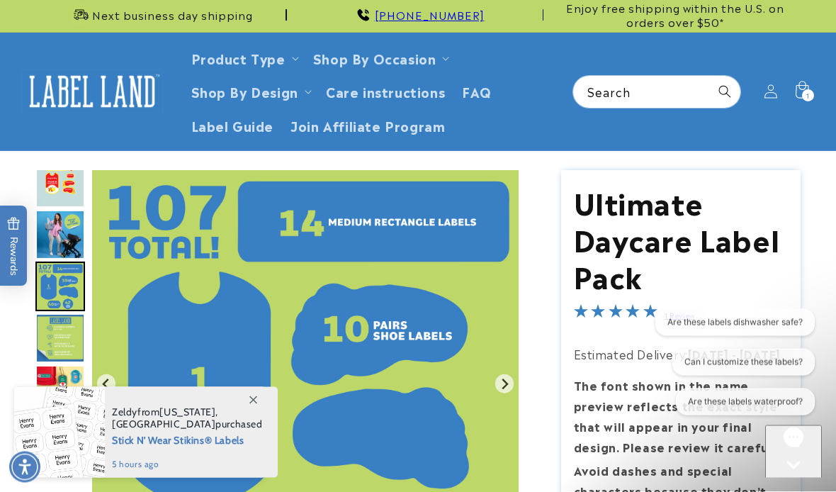
scroll to position [0, 0]
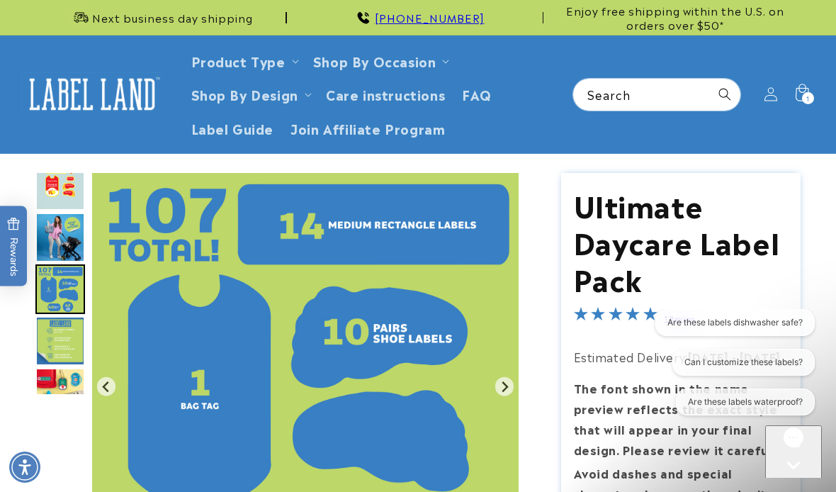
click at [63, 174] on img "Go to slide 2" at bounding box center [60, 186] width 50 height 50
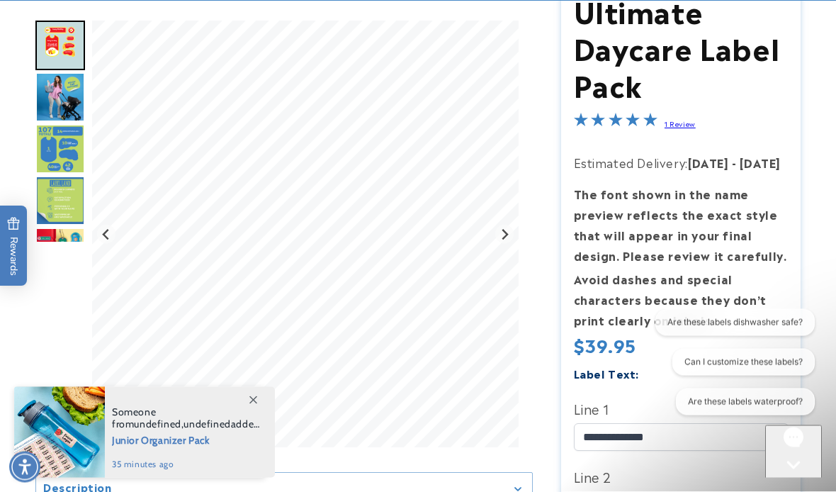
scroll to position [194, 0]
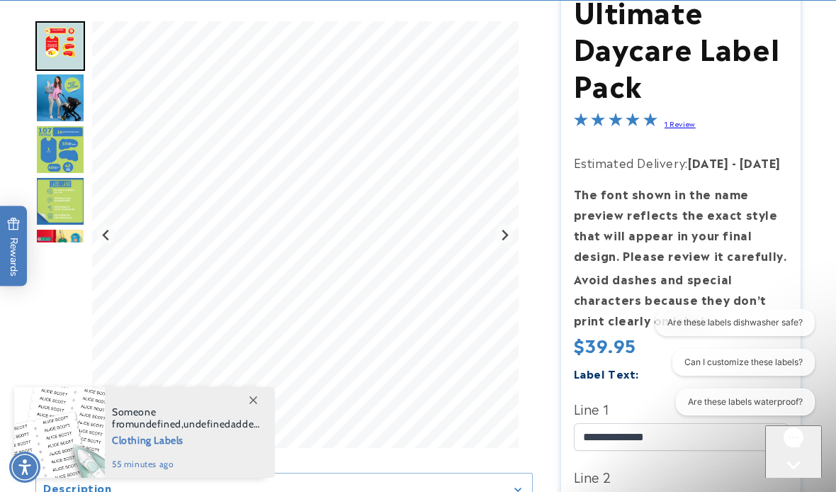
click at [764, 247] on strong "The font shown in the name preview reflects the exact style that will appear in…" at bounding box center [680, 224] width 213 height 78
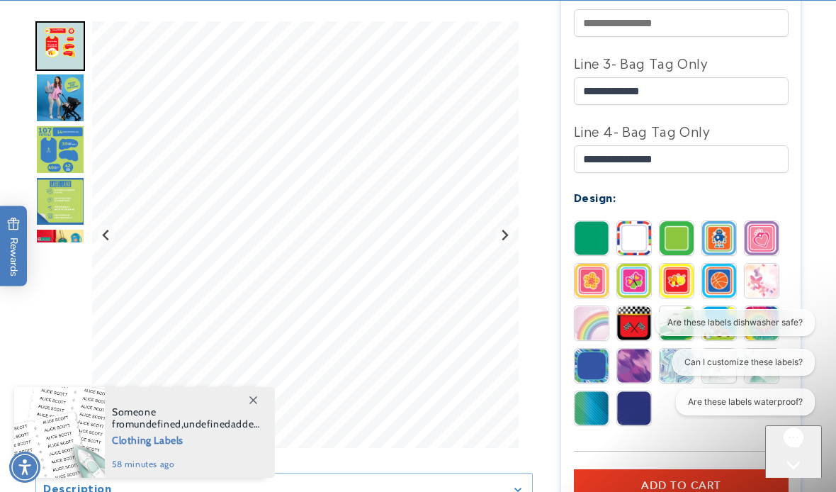
scroll to position [736, 0]
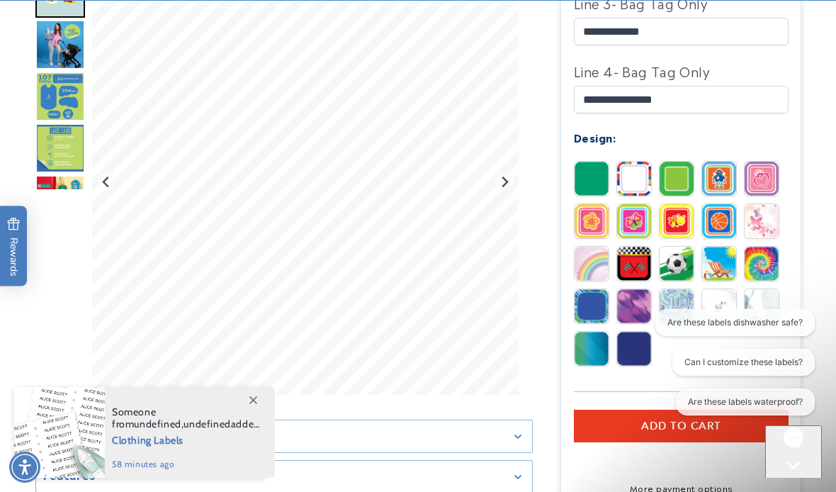
click at [636, 226] on img at bounding box center [634, 221] width 34 height 34
click at [673, 222] on img at bounding box center [677, 221] width 34 height 34
click at [636, 222] on img at bounding box center [634, 221] width 34 height 34
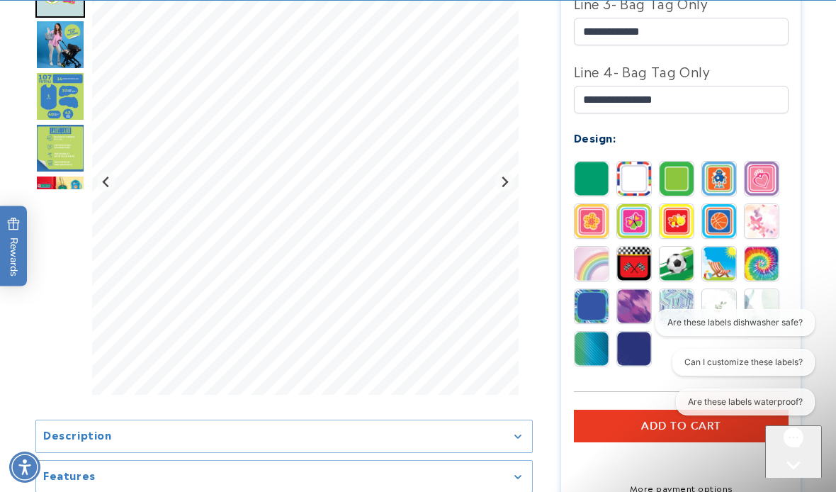
click at [679, 225] on img at bounding box center [677, 221] width 34 height 34
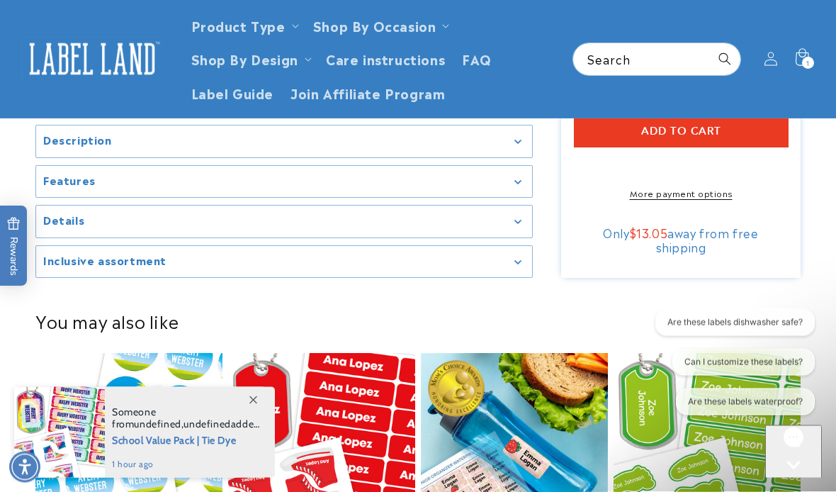
scroll to position [1025, 0]
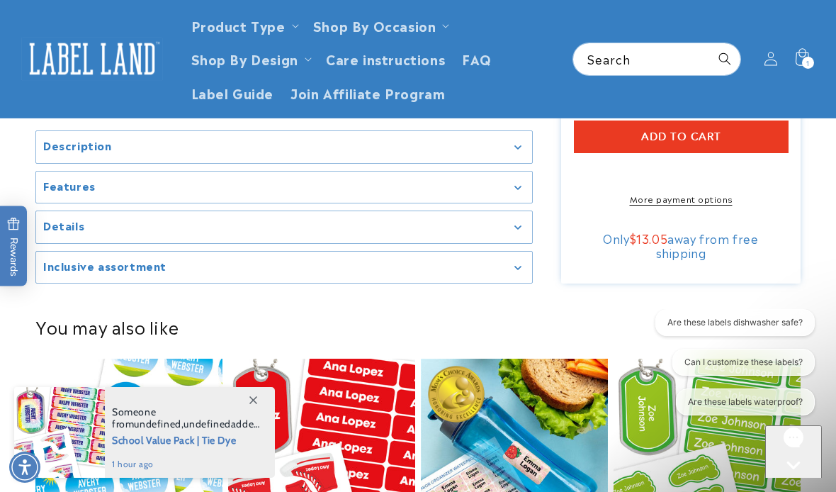
click at [663, 140] on span "Add to cart" at bounding box center [681, 136] width 80 height 13
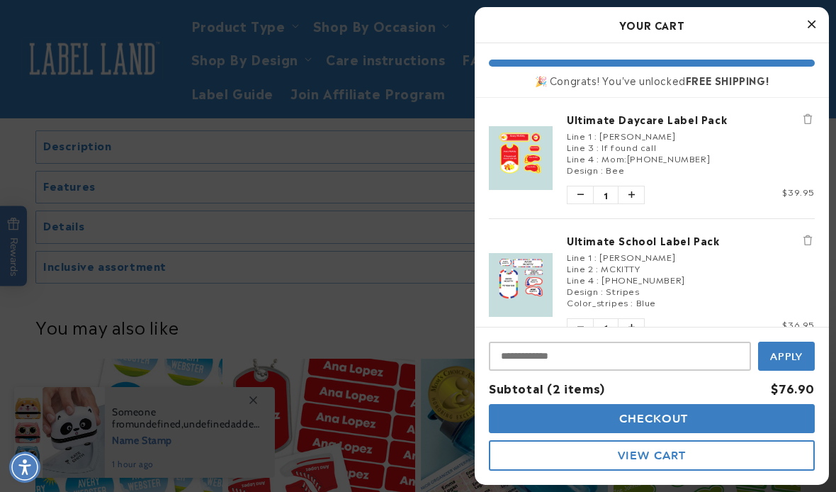
click at [573, 322] on button "Decrease quantity of Ultimate School Label Pack" at bounding box center [581, 327] width 26 height 17
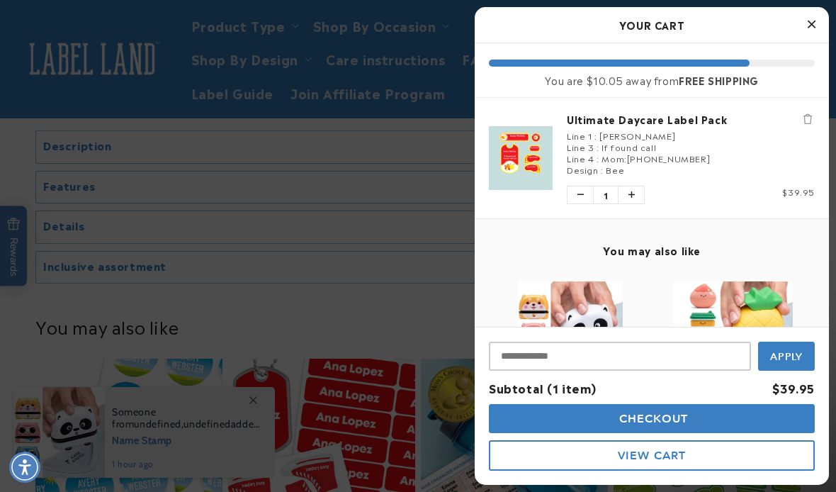
click at [811, 26] on icon "Close Cart" at bounding box center [812, 24] width 8 height 13
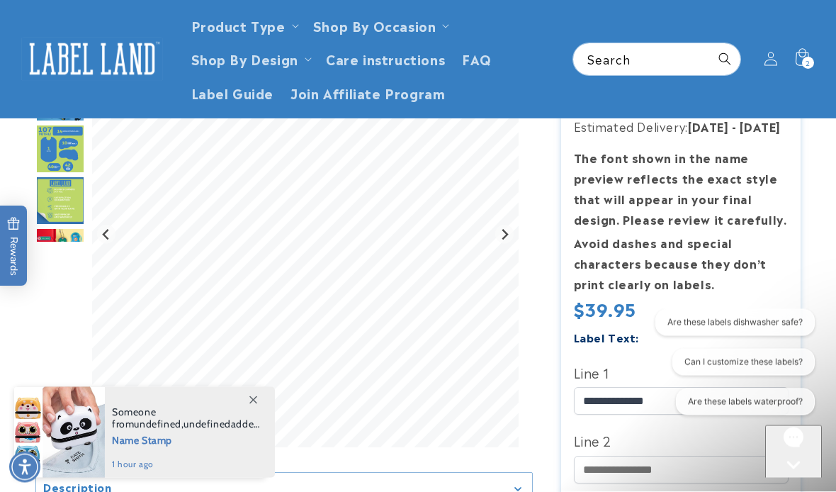
scroll to position [230, 0]
click at [297, 26] on icon at bounding box center [295, 26] width 7 height 4
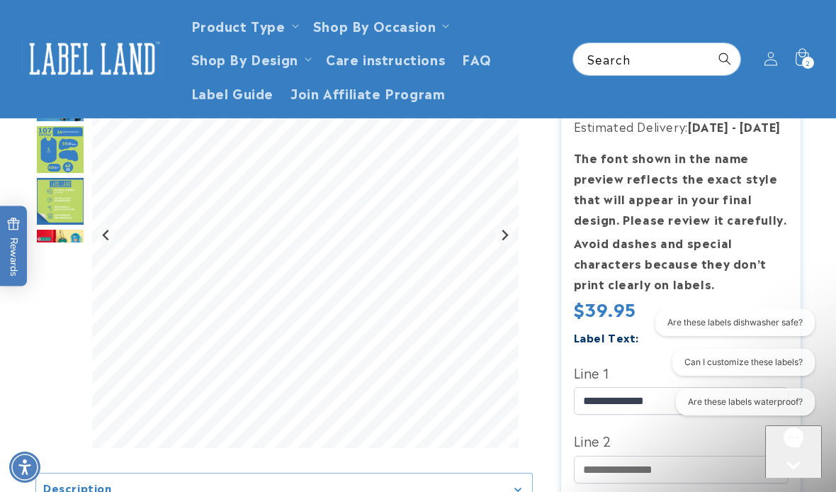
click at [296, 24] on icon at bounding box center [295, 26] width 7 height 4
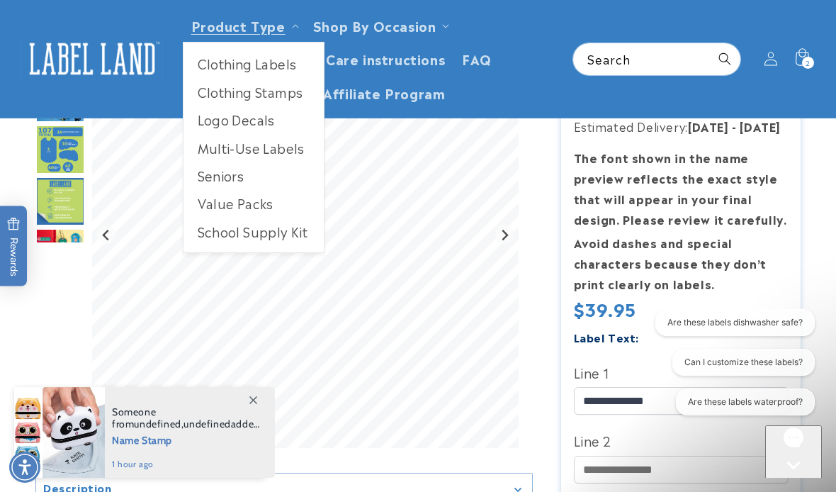
click at [231, 181] on link "Seniors" at bounding box center [254, 176] width 140 height 28
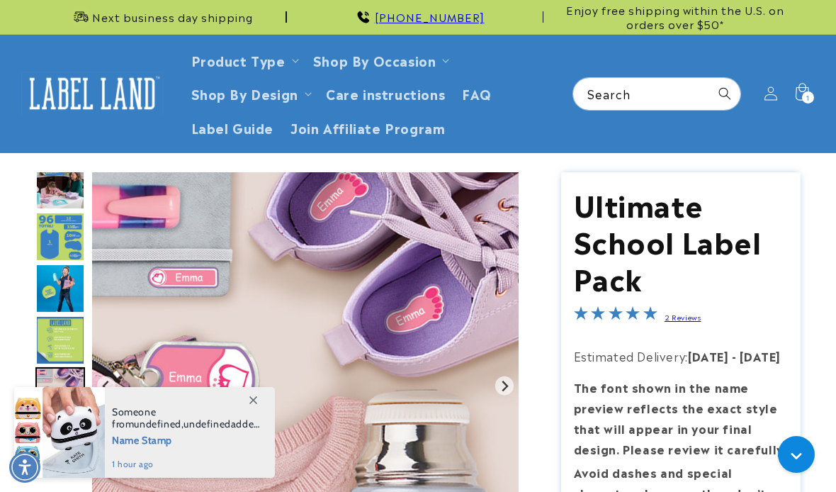
scroll to position [1, 0]
click at [72, 240] on img "Go to slide 6" at bounding box center [60, 237] width 50 height 50
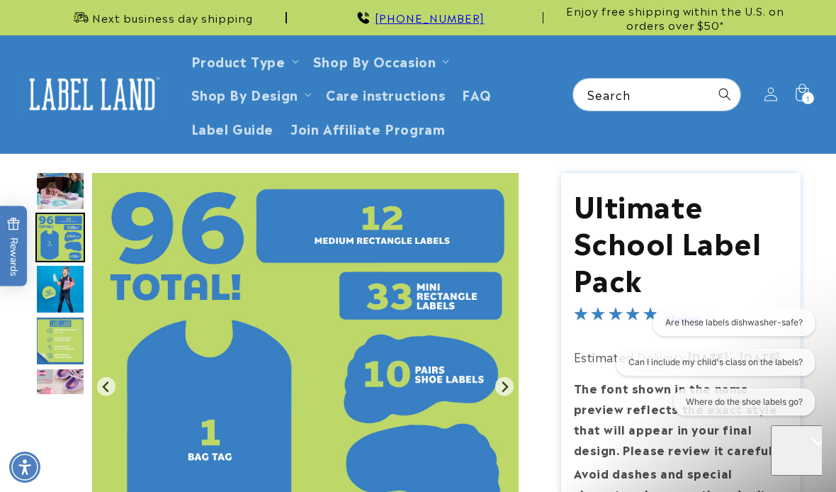
scroll to position [0, 0]
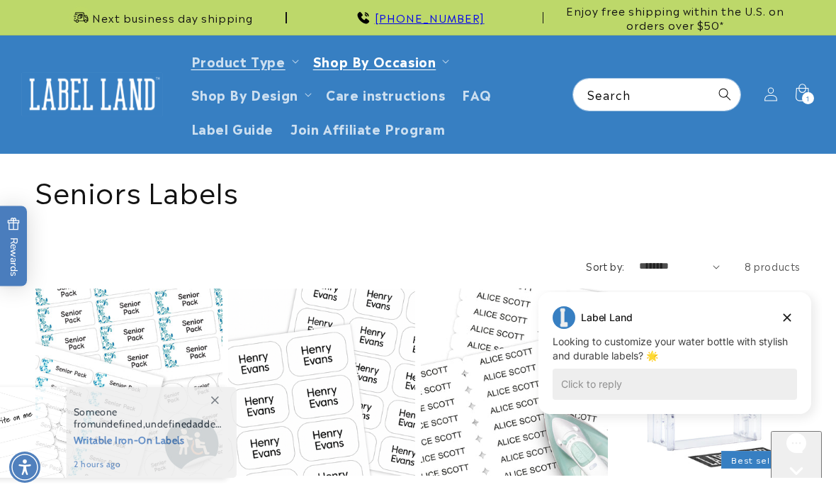
click at [293, 62] on icon at bounding box center [295, 62] width 7 height 4
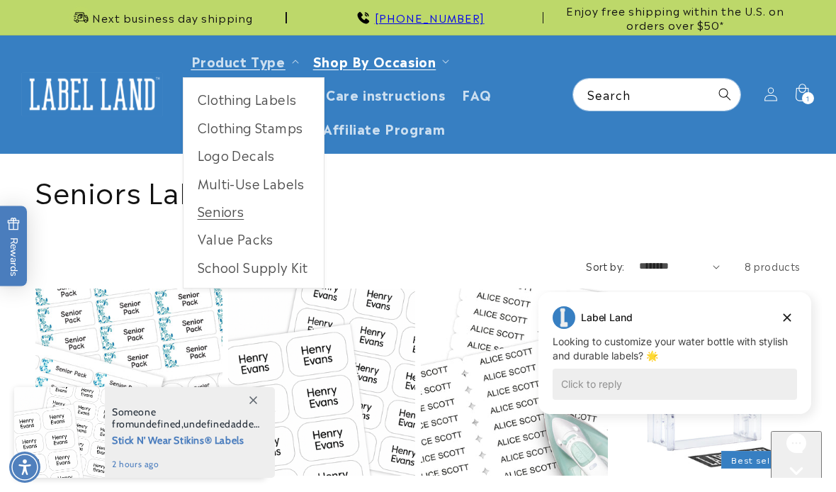
click at [254, 100] on link "Clothing Labels" at bounding box center [254, 99] width 140 height 28
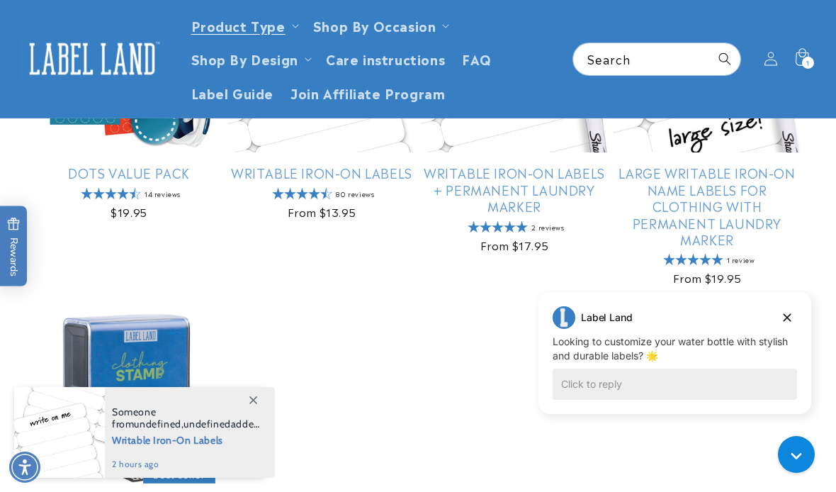
scroll to position [882, 0]
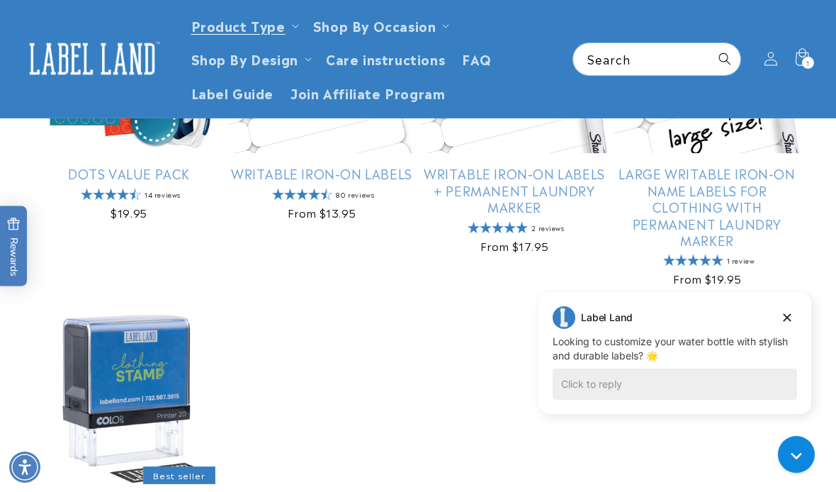
click at [292, 28] on summary "Product Type" at bounding box center [244, 25] width 122 height 33
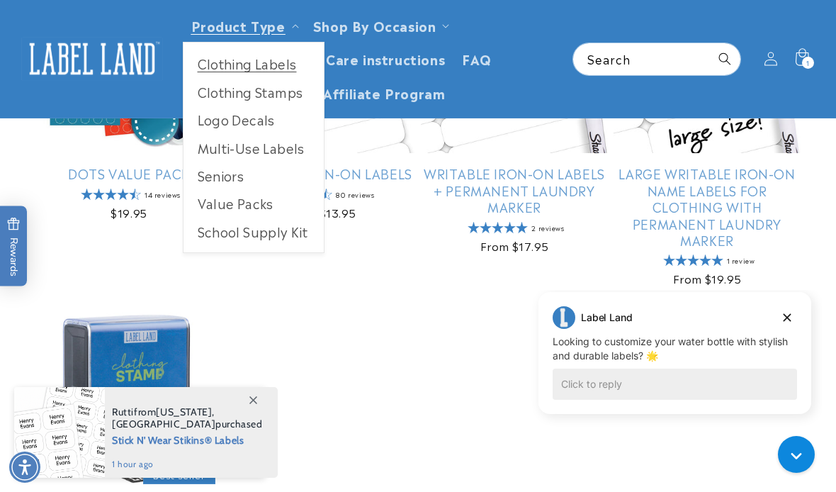
click at [247, 68] on link "Clothing Labels" at bounding box center [254, 64] width 140 height 28
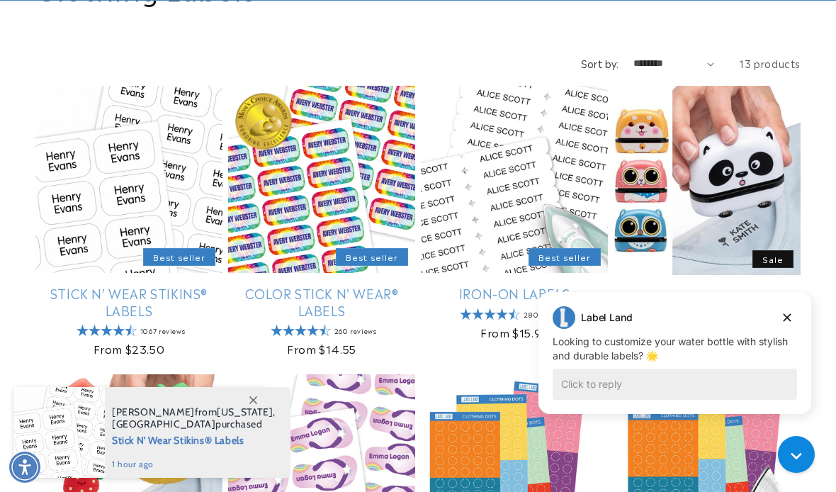
scroll to position [207, 0]
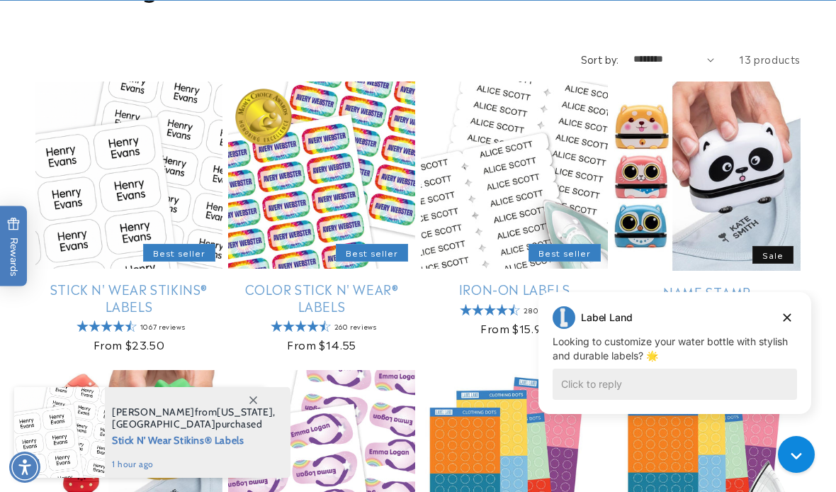
click at [118, 281] on link "Stick N' Wear Stikins® Labels" at bounding box center [128, 297] width 187 height 33
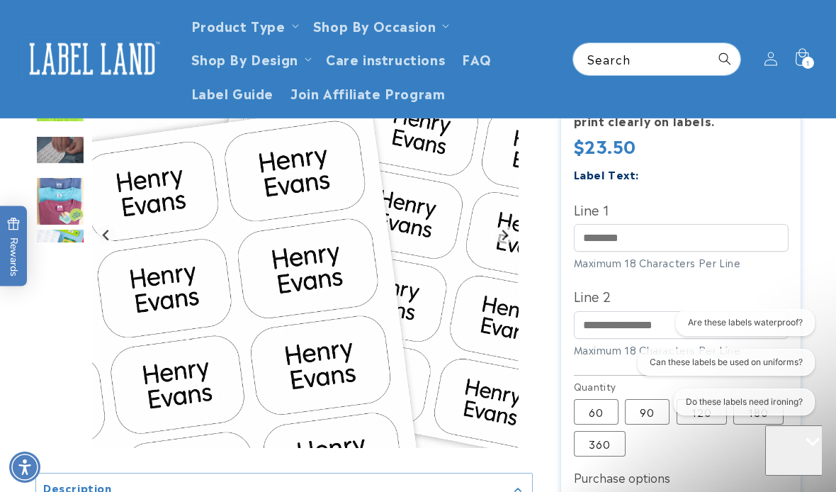
scroll to position [356, 0]
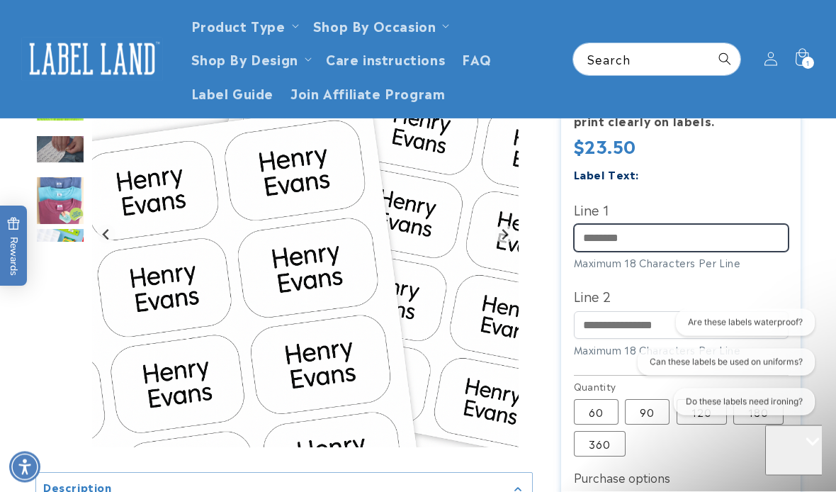
click at [580, 252] on input "Line 1" at bounding box center [681, 239] width 215 height 28
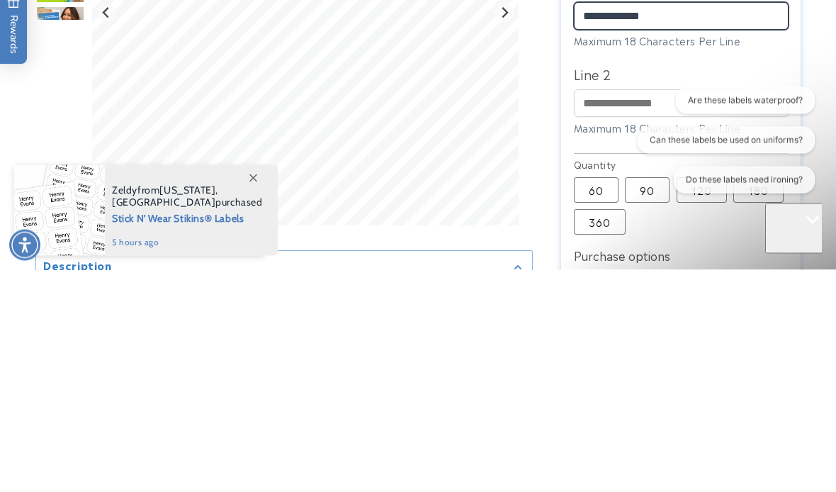
type input "**********"
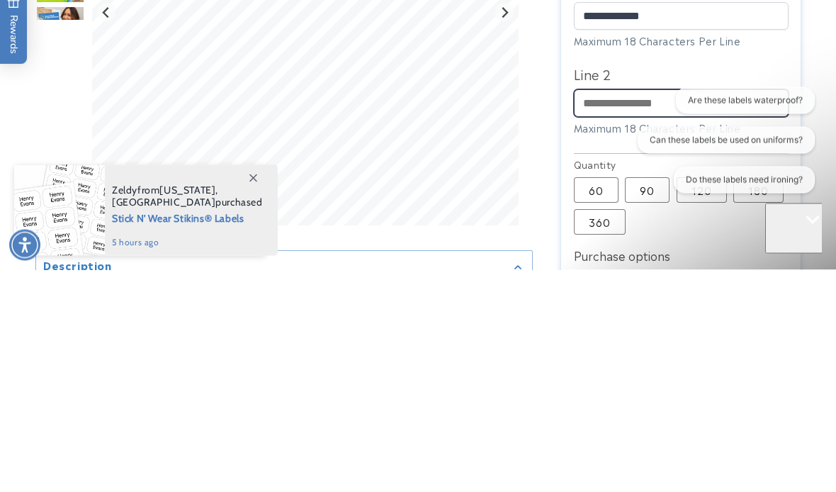
click at [598, 312] on input "Line 2" at bounding box center [681, 326] width 215 height 28
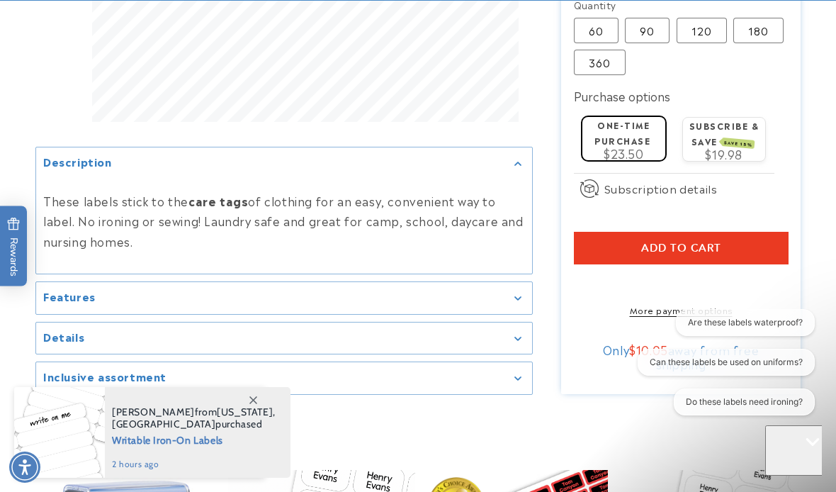
scroll to position [738, 0]
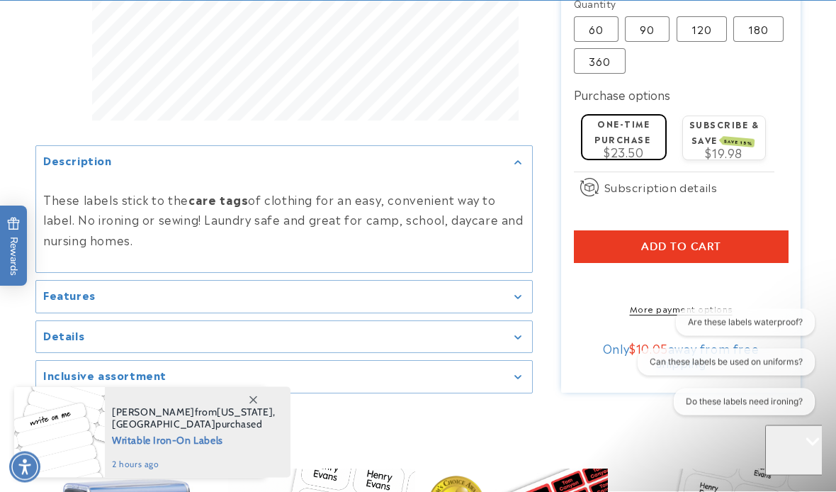
type input "**********"
click at [664, 254] on span "Add to cart" at bounding box center [681, 247] width 80 height 13
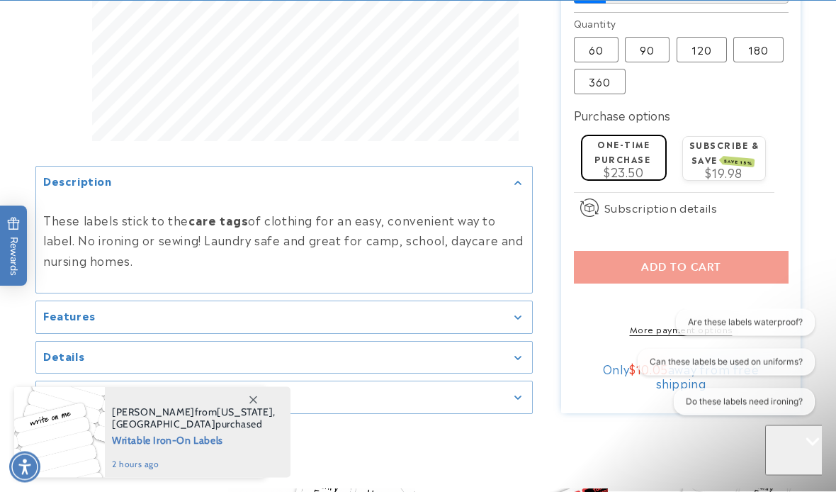
scroll to position [739, 0]
